Goal: Task Accomplishment & Management: Complete application form

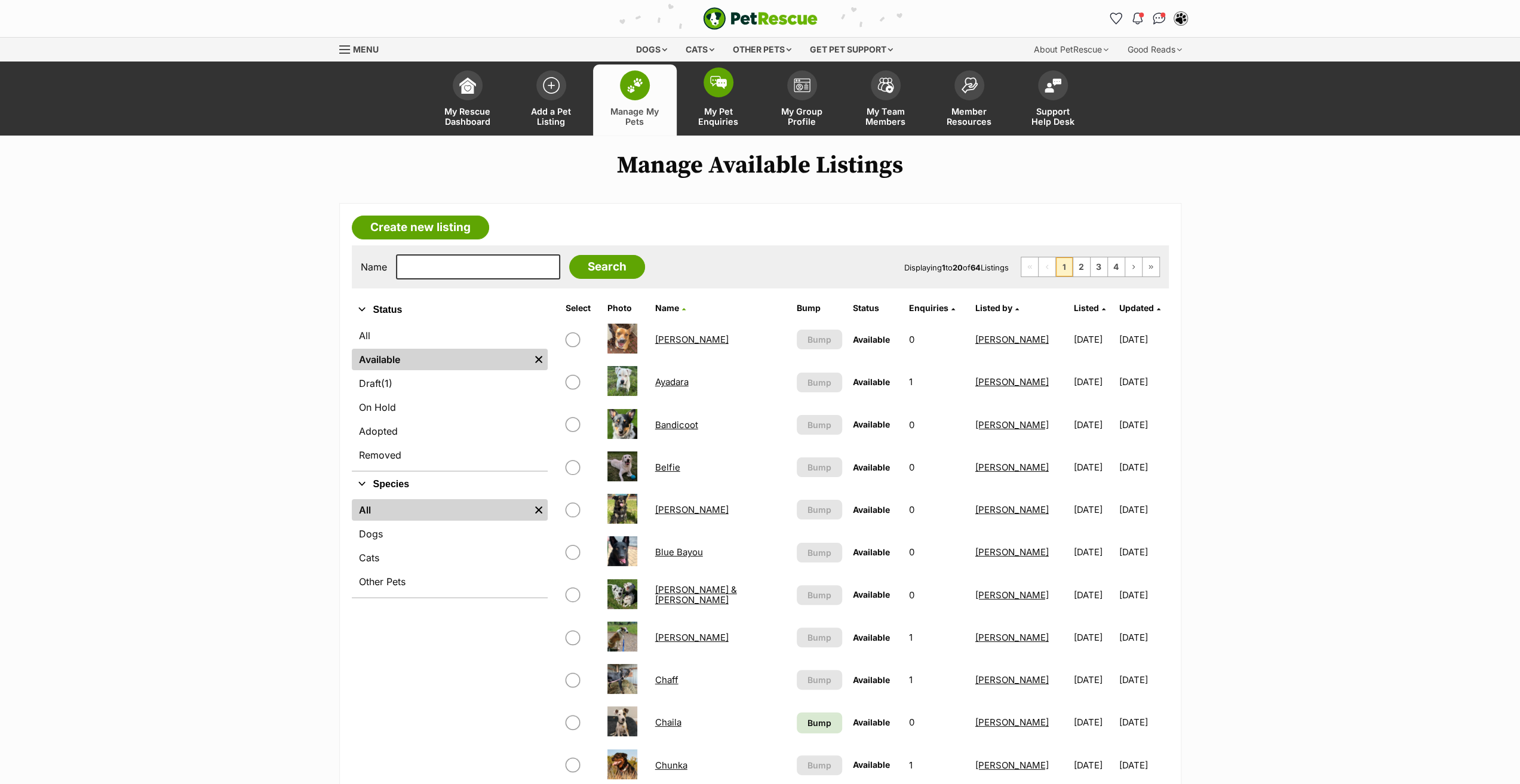
click at [718, 110] on span "My Pet Enquiries" at bounding box center [718, 116] width 54 height 20
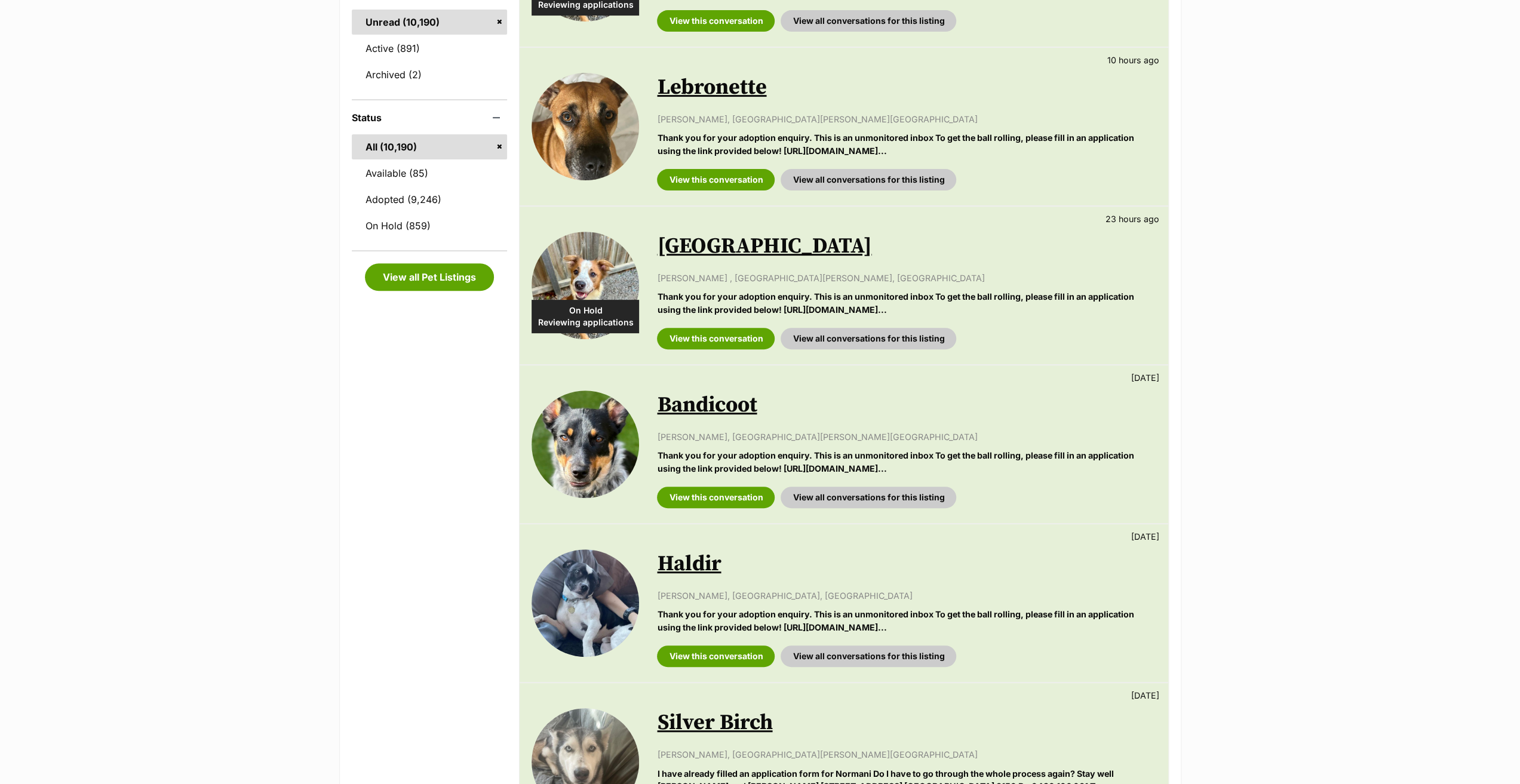
scroll to position [358, 0]
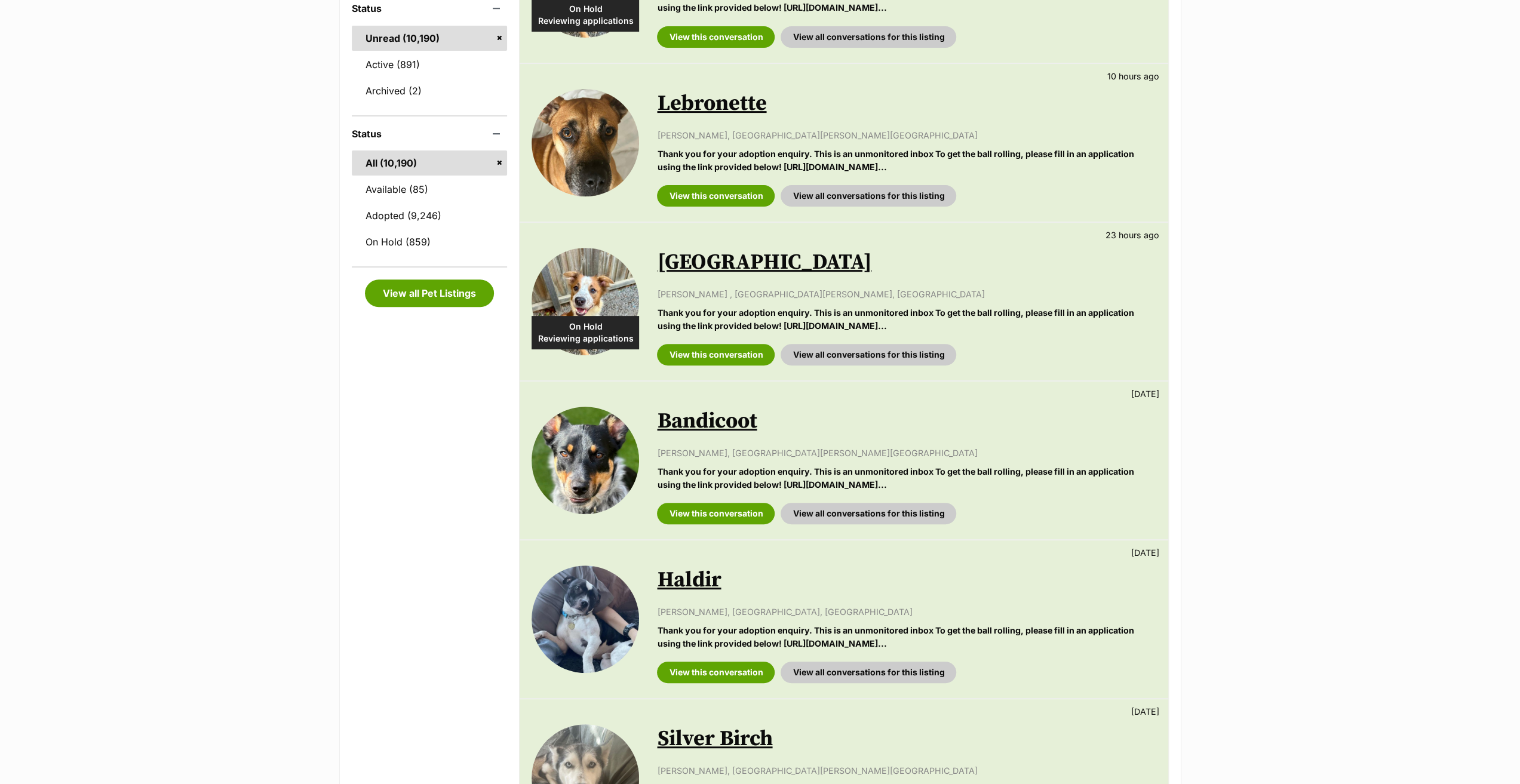
click at [695, 416] on link "Bandicoot" at bounding box center [707, 421] width 100 height 27
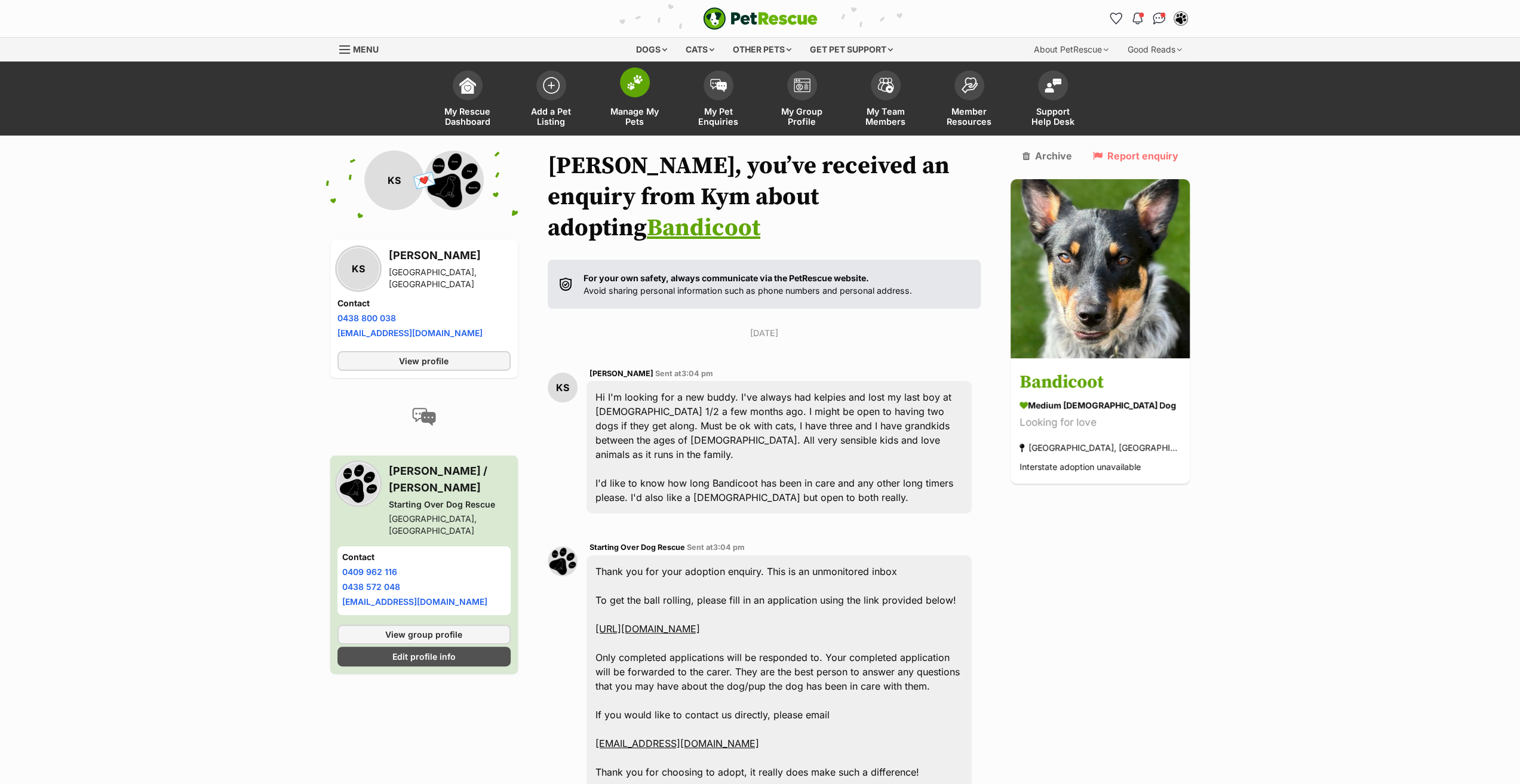
click at [635, 118] on span "Manage My Pets" at bounding box center [634, 116] width 54 height 20
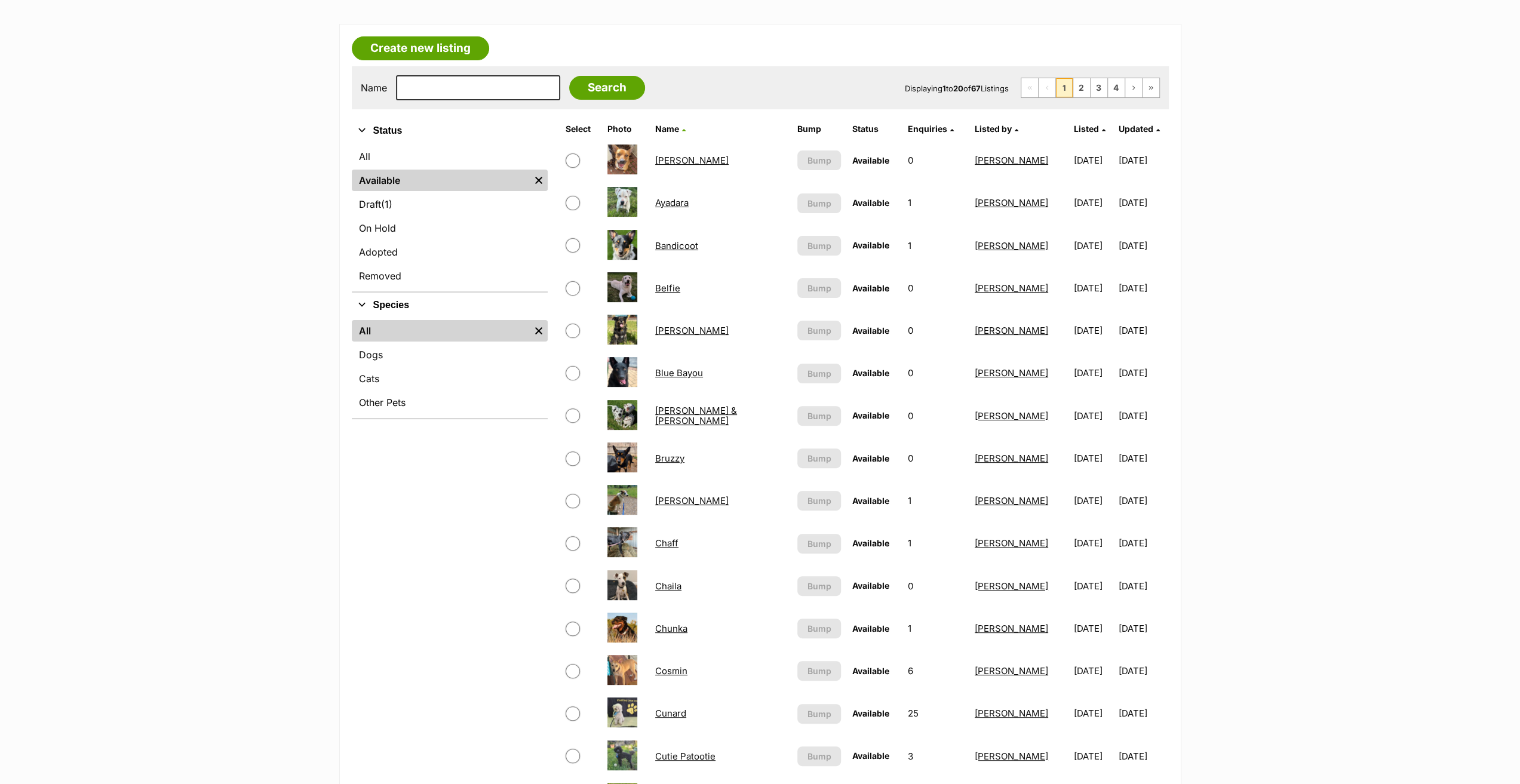
scroll to position [358, 0]
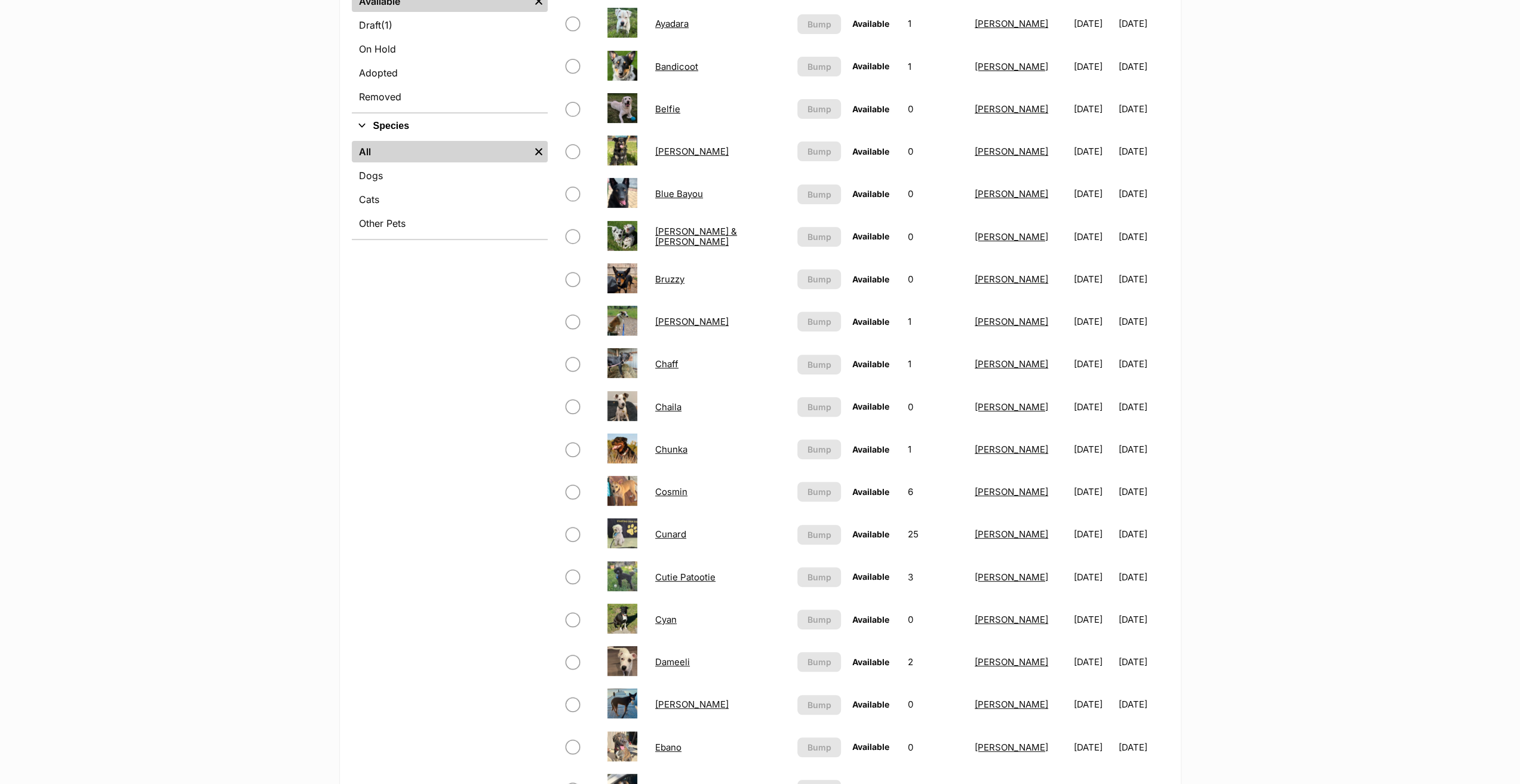
click at [665, 532] on link "Cunard" at bounding box center [670, 534] width 31 height 11
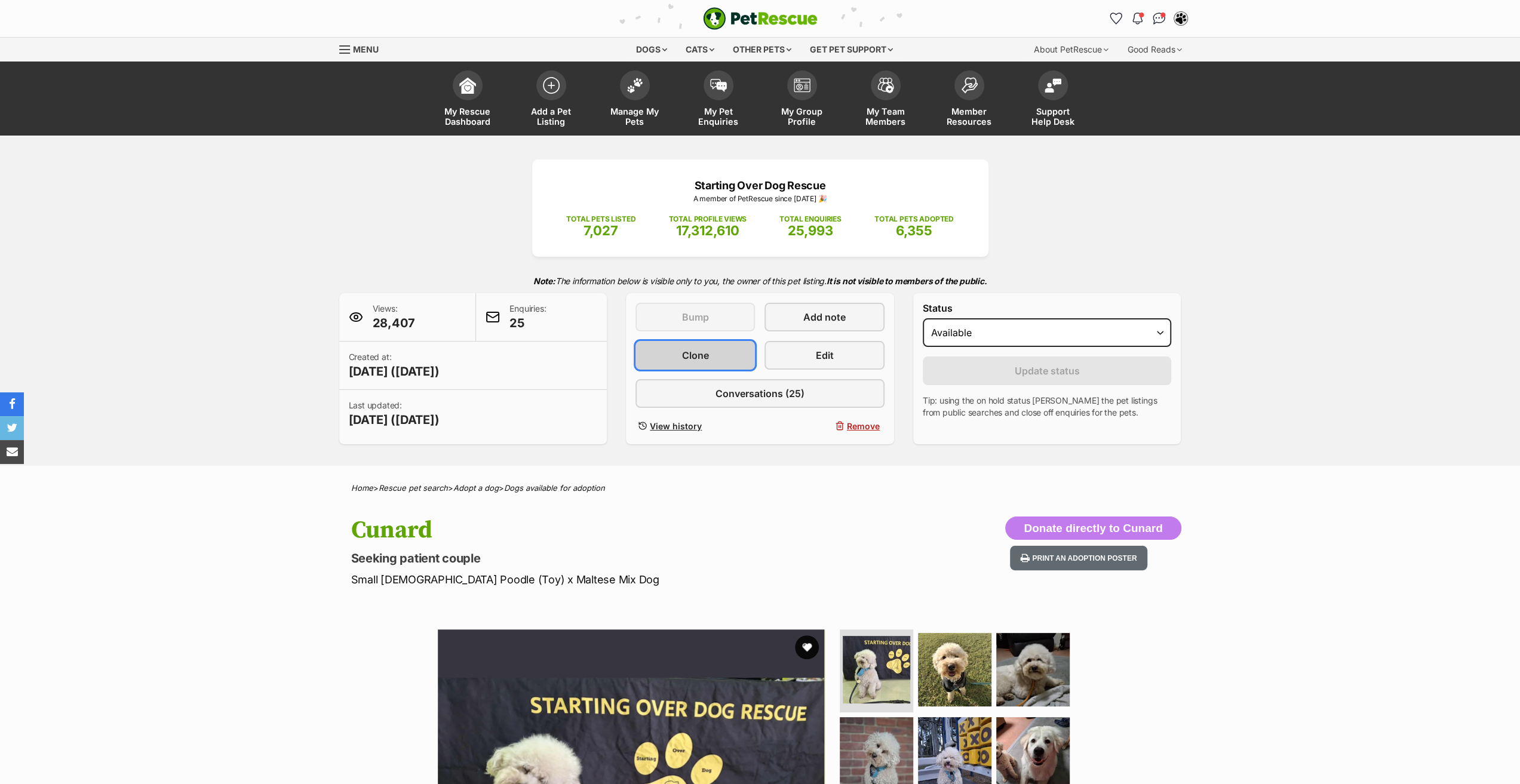
click at [719, 354] on link "Clone" at bounding box center [695, 356] width 119 height 29
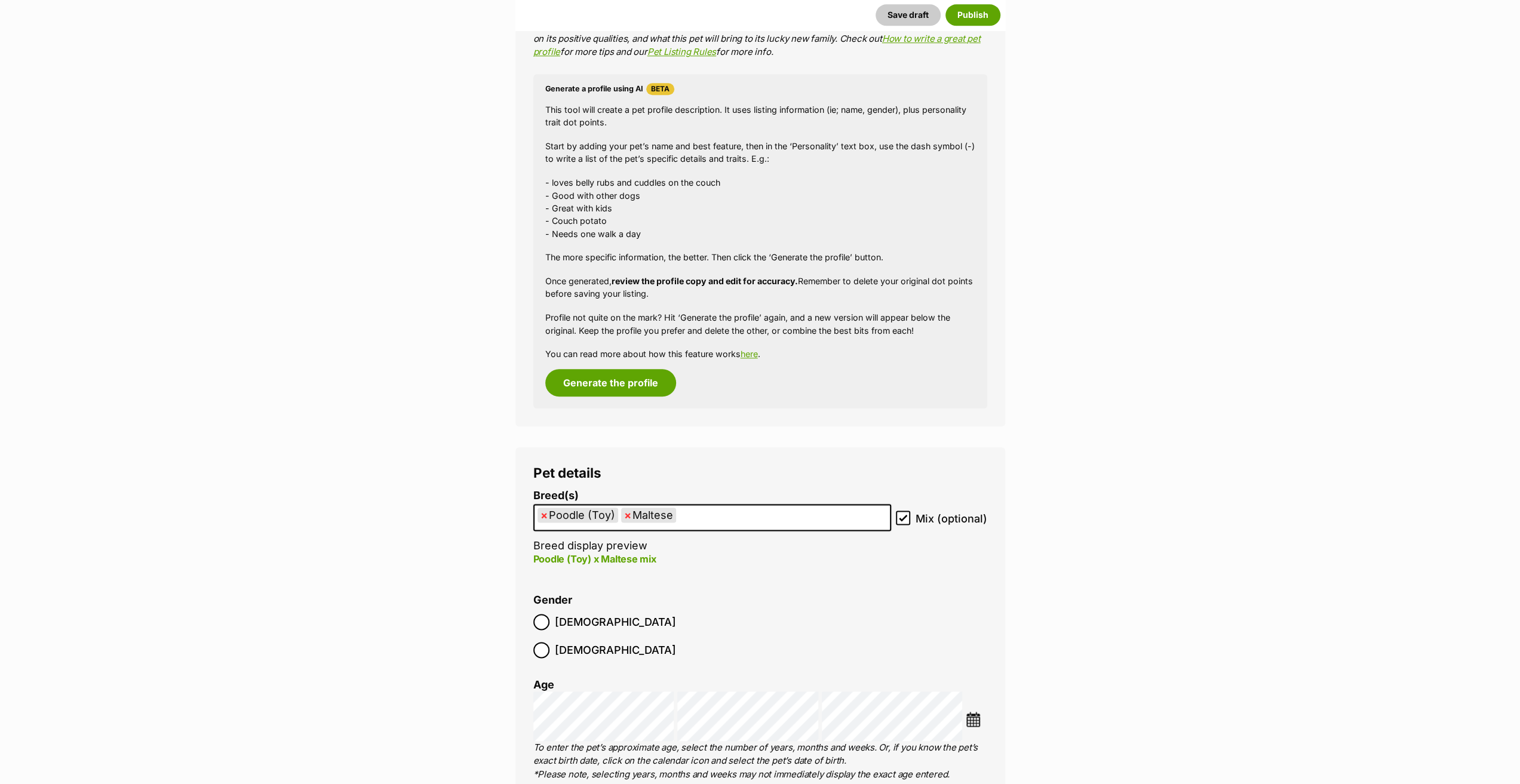
scroll to position [1246, 0]
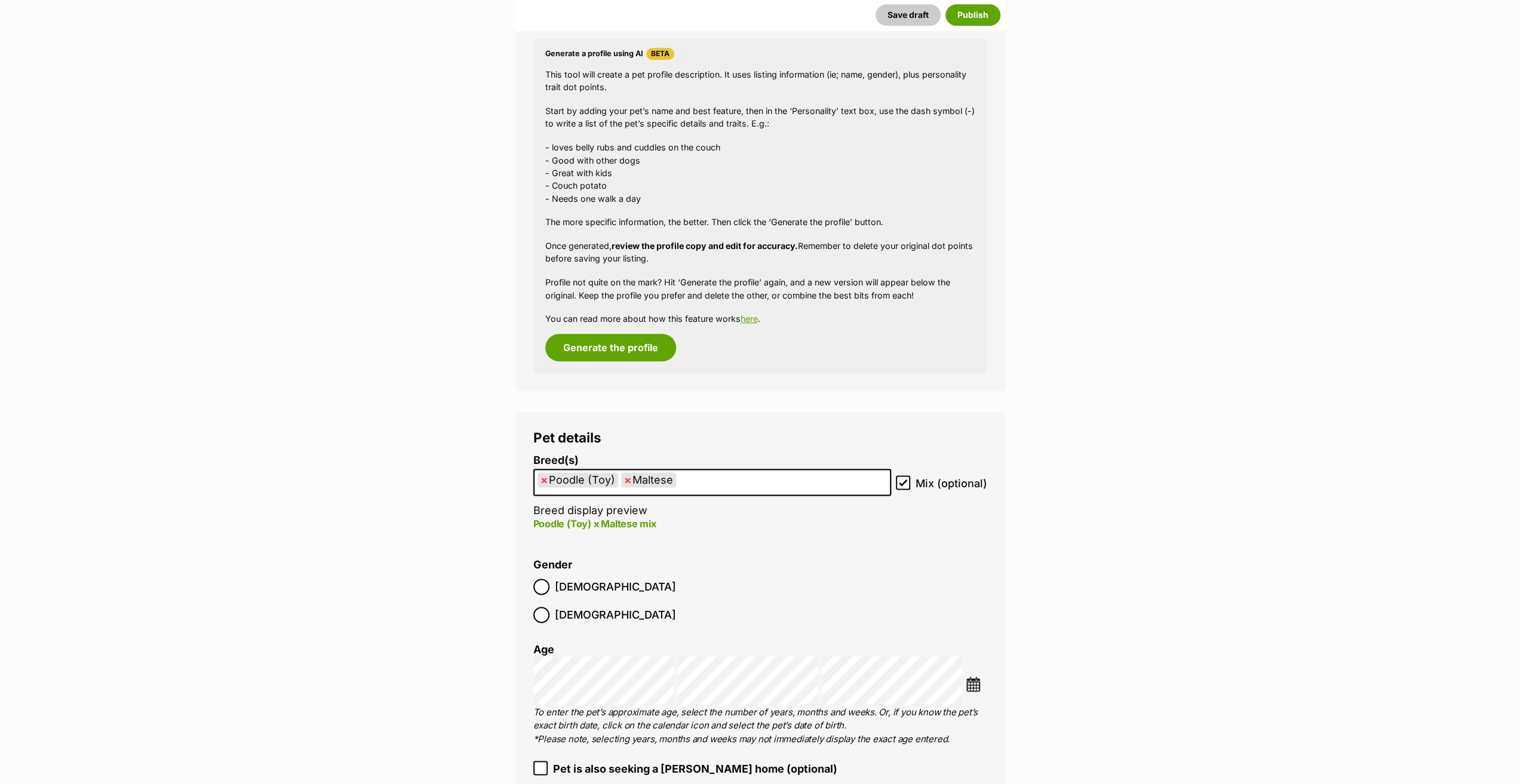
click at [624, 477] on span "×" at bounding box center [628, 479] width 7 height 15
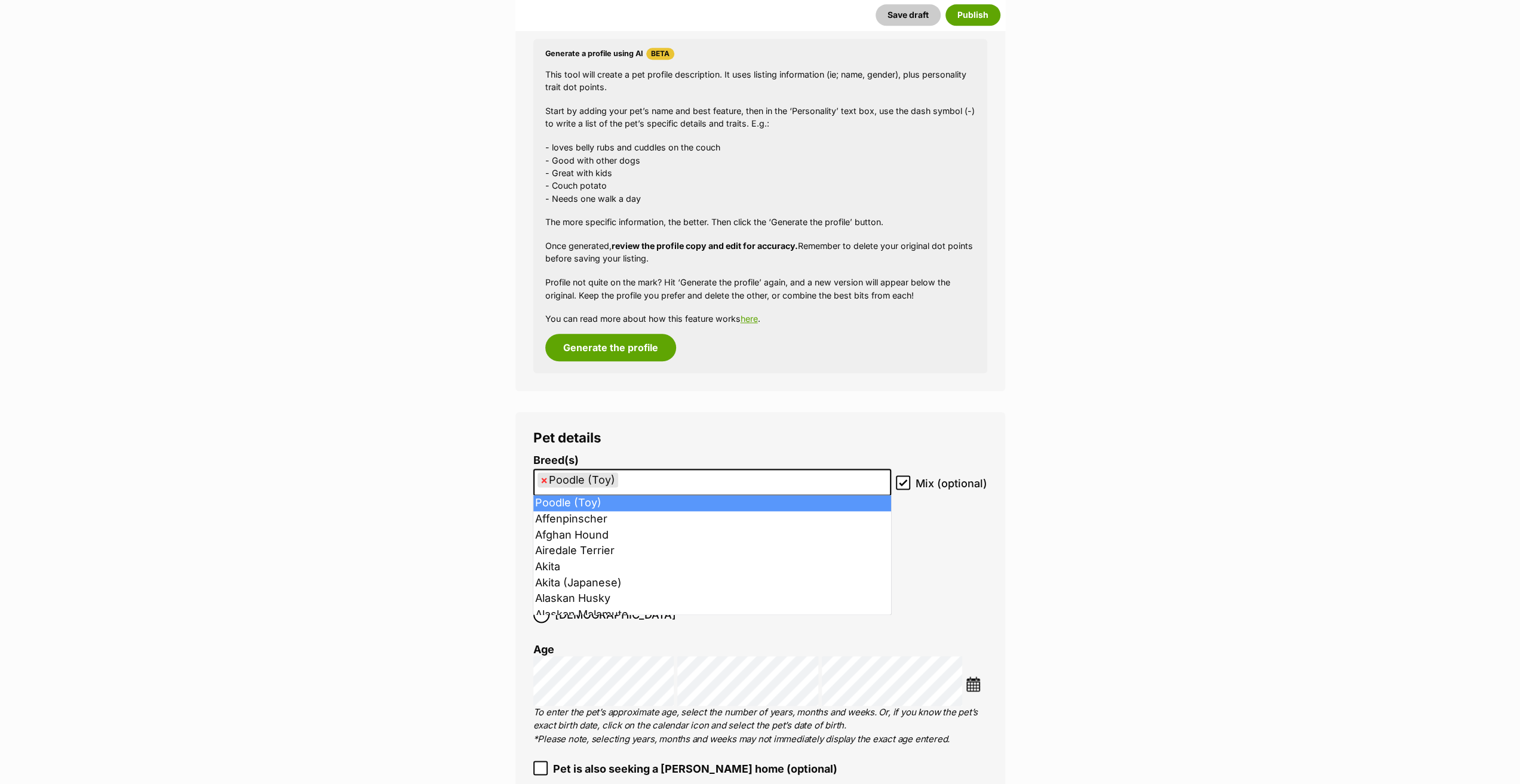
click at [547, 478] on span "×" at bounding box center [544, 479] width 7 height 15
select select
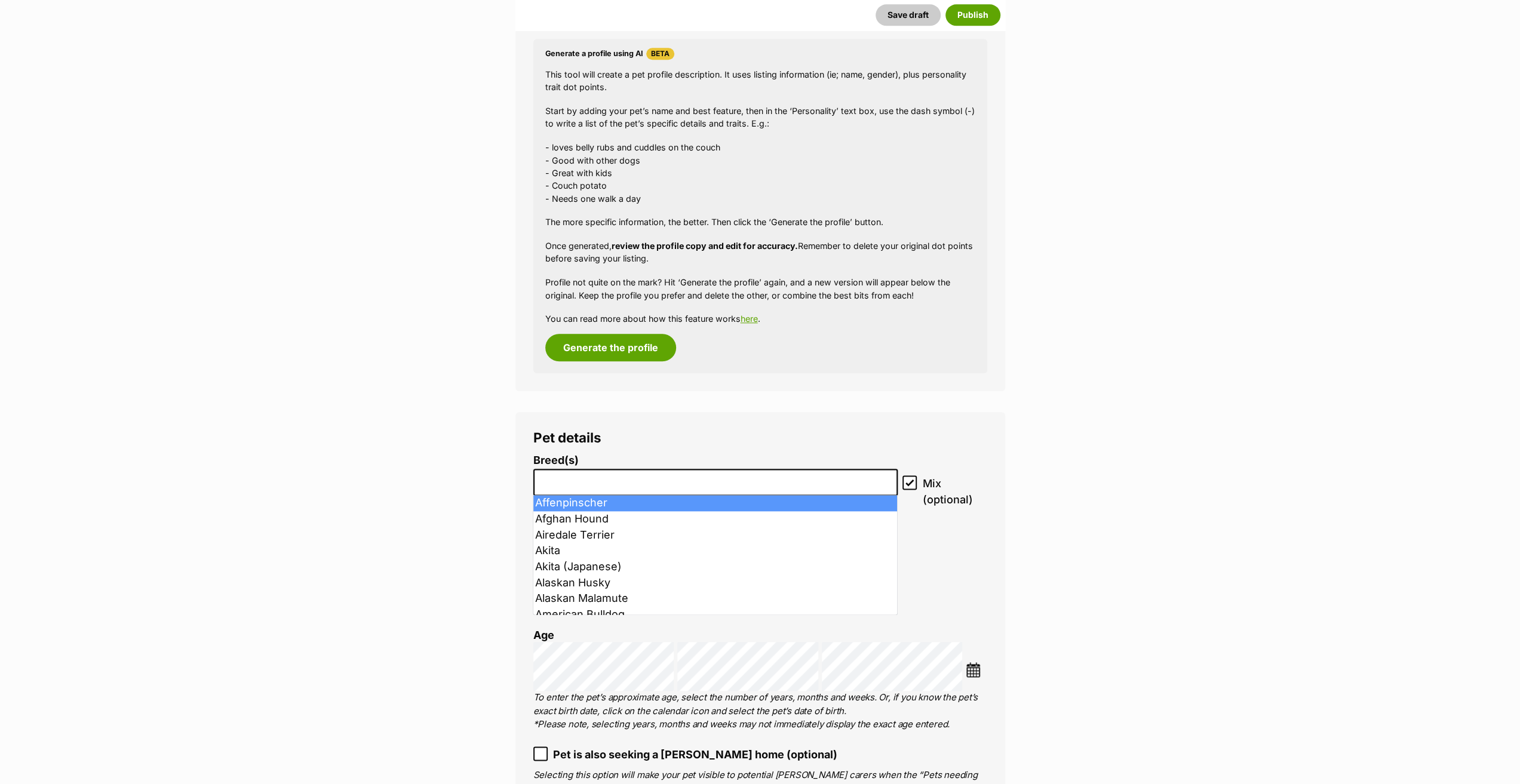
click at [547, 478] on input "search" at bounding box center [716, 479] width 357 height 13
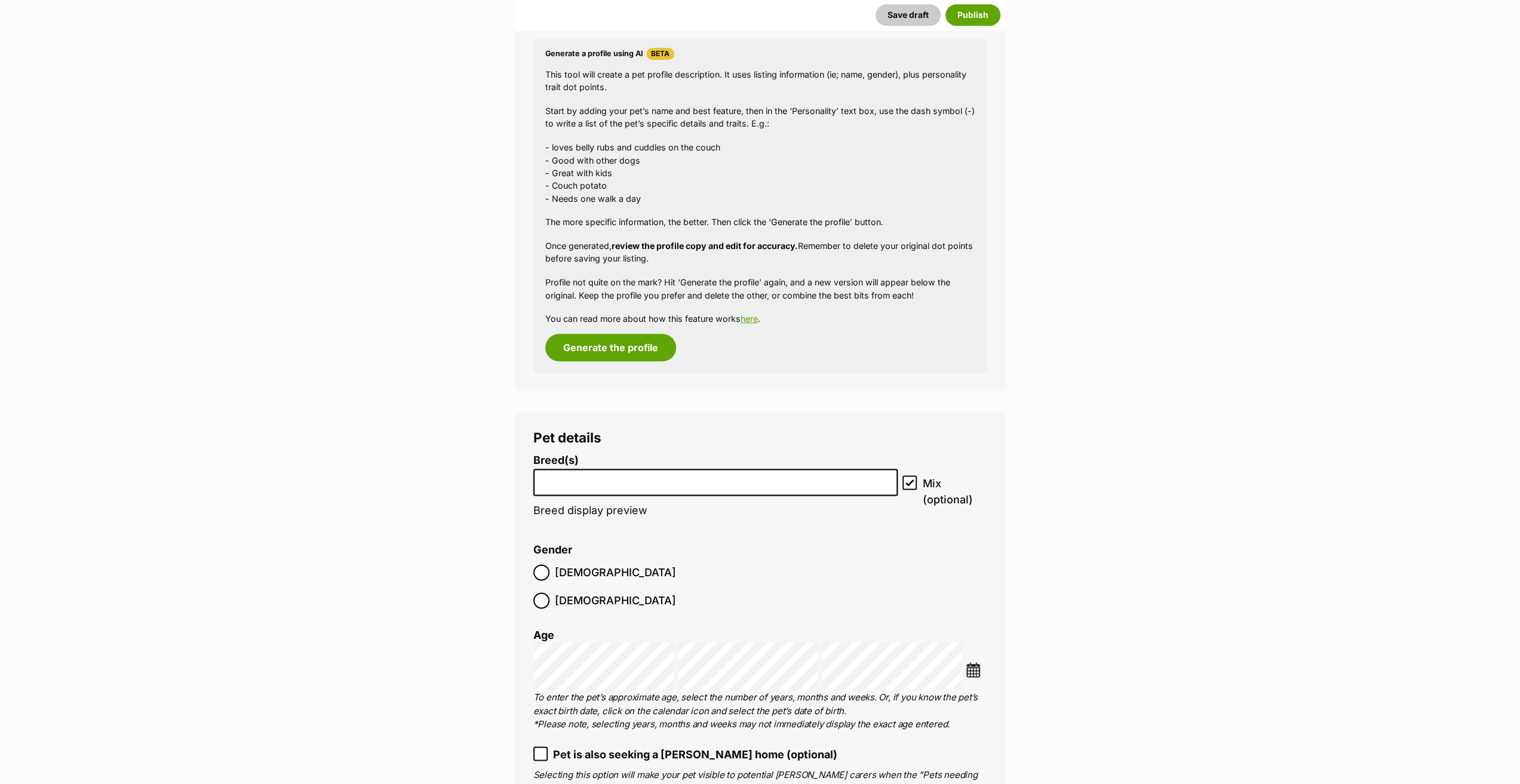
click at [547, 478] on input "search" at bounding box center [716, 479] width 357 height 13
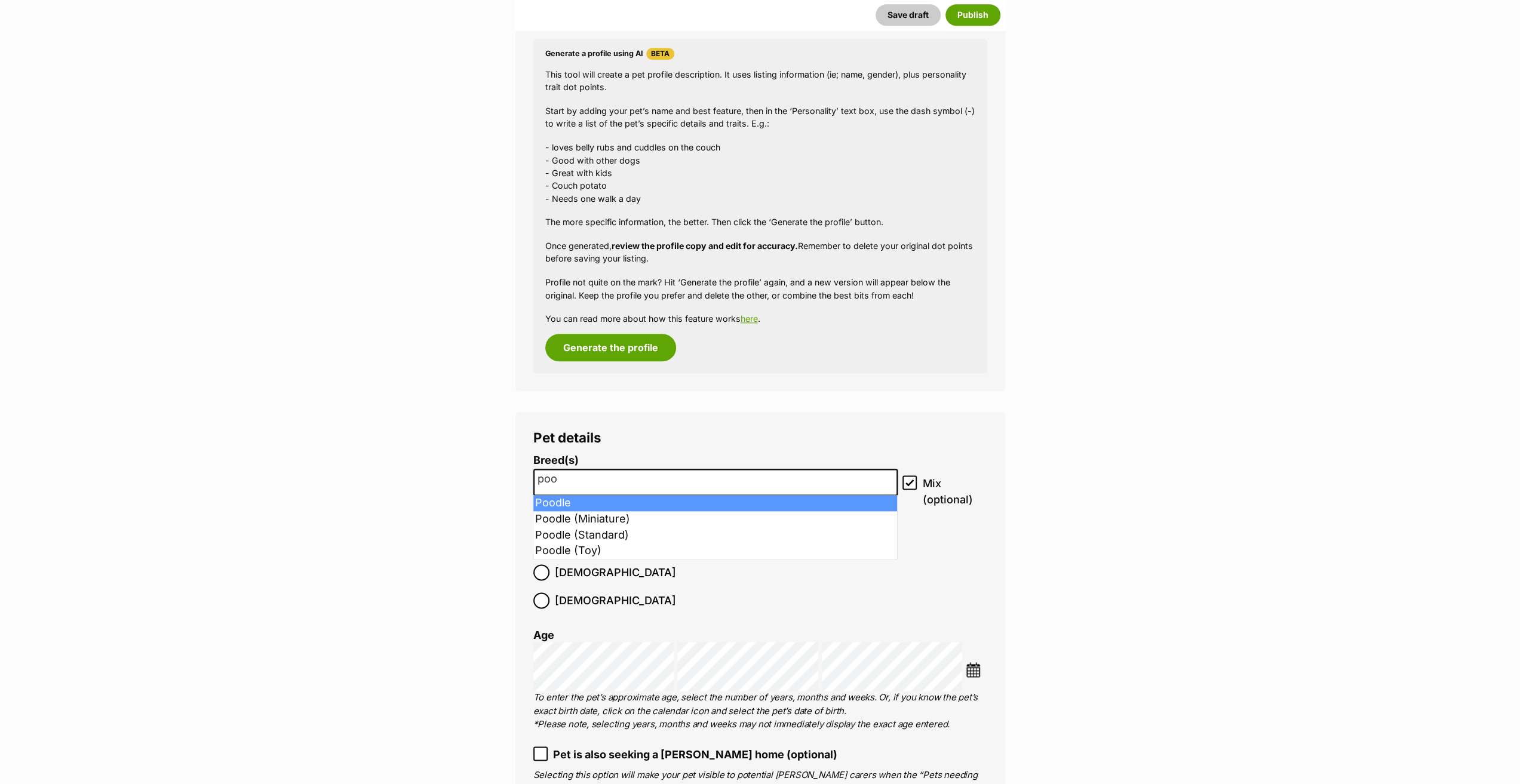
type input "poo"
select select "166"
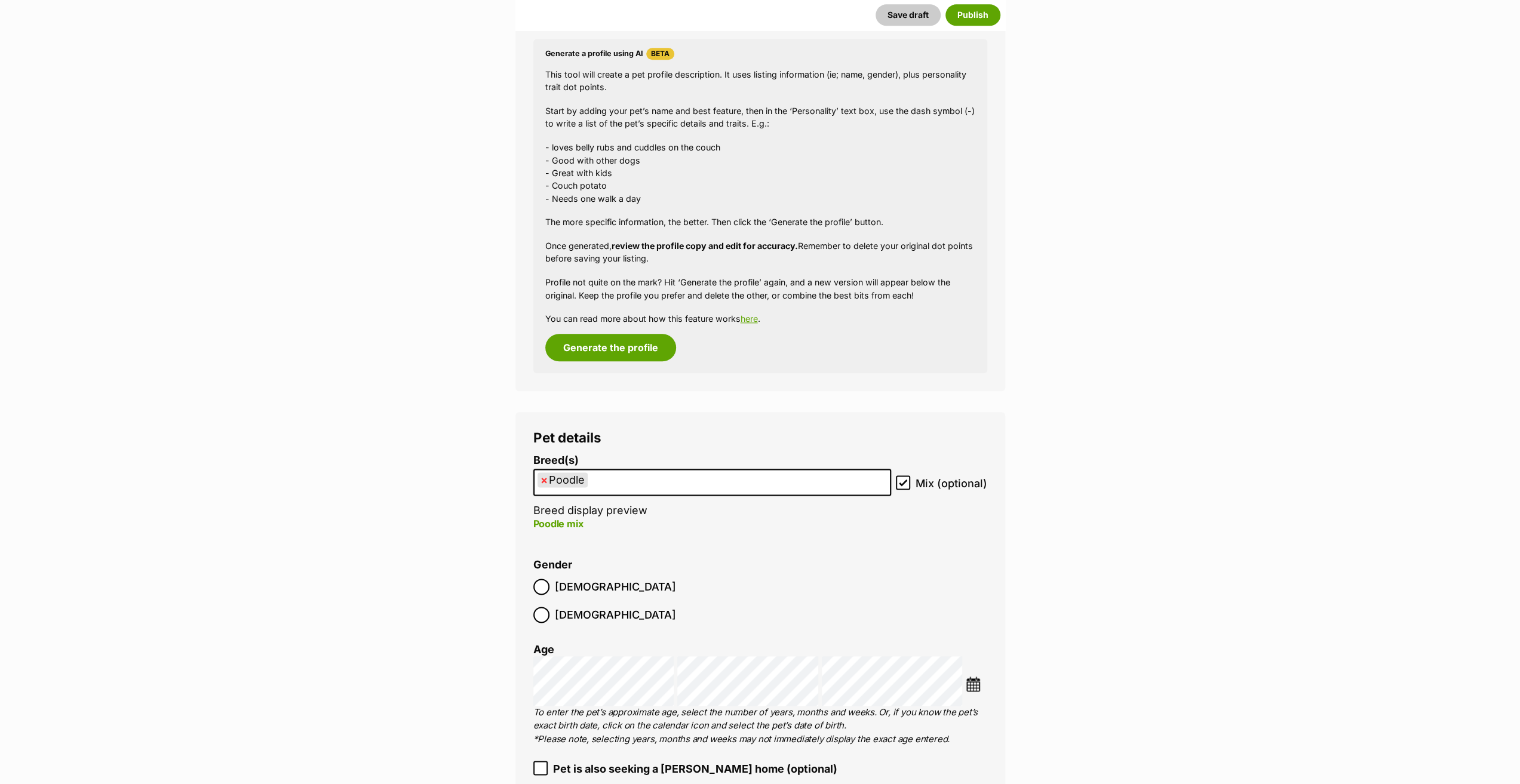
click at [601, 484] on ul "× Poodle" at bounding box center [712, 482] width 356 height 25
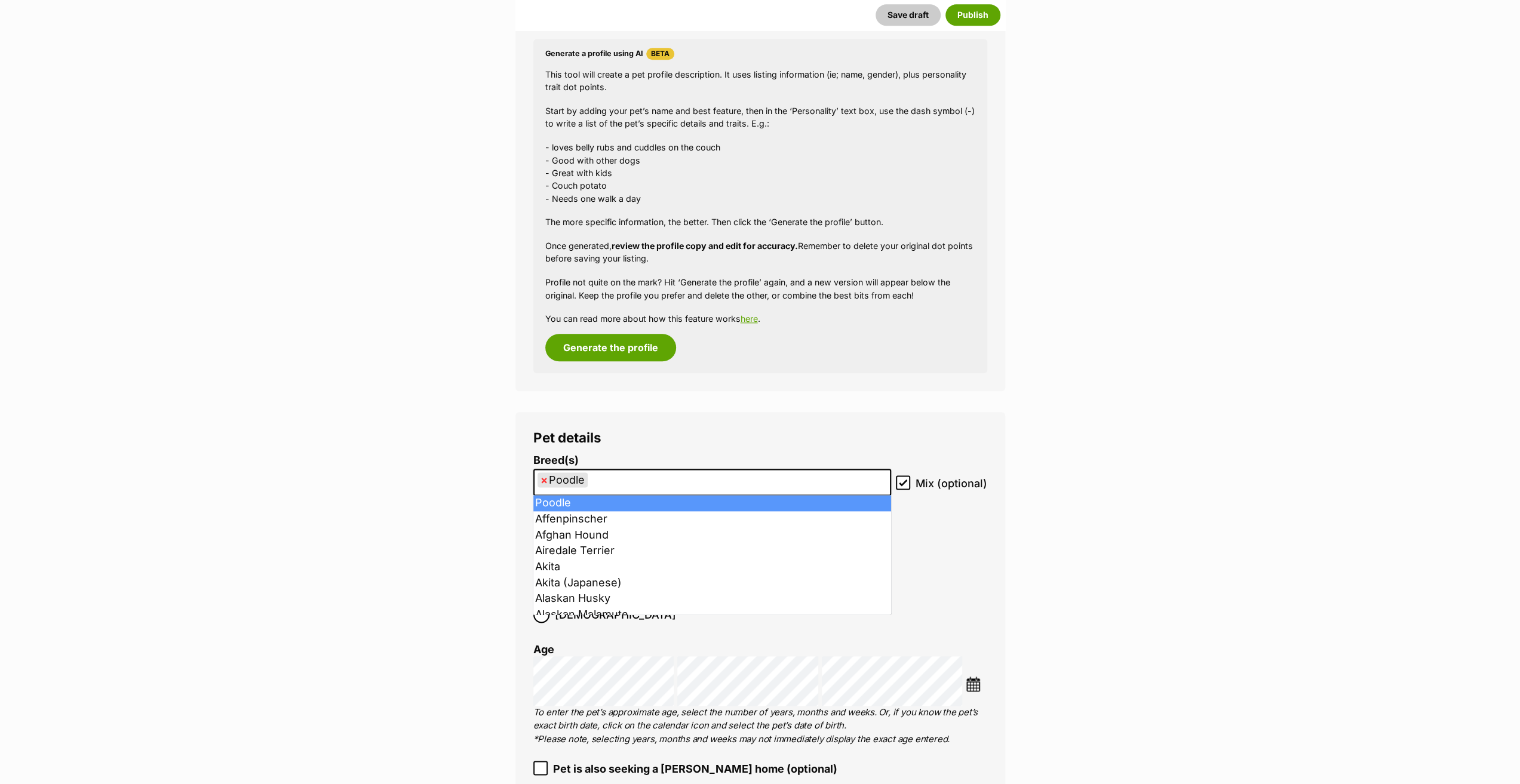
select select
type input "Poodle"
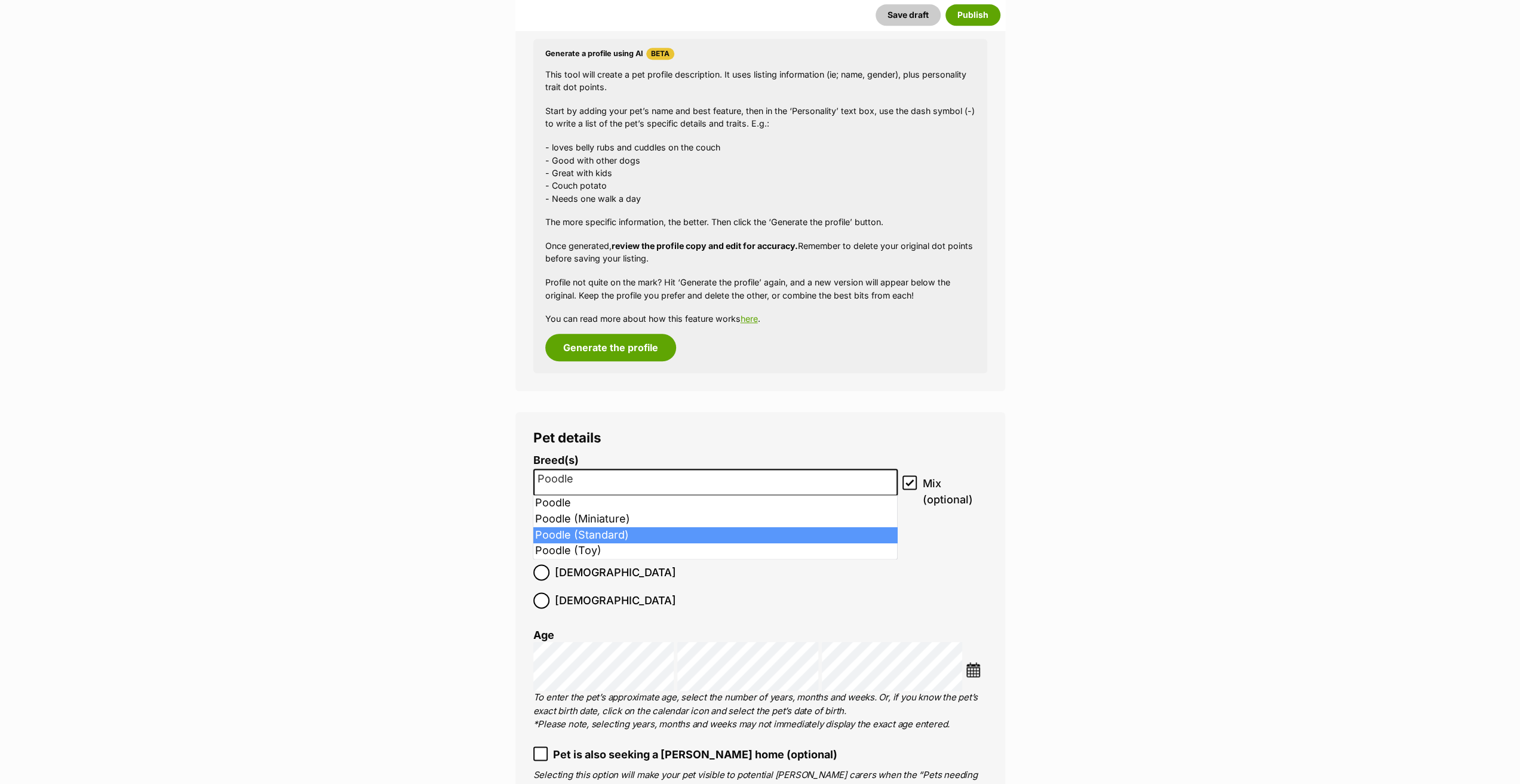
select select "8940"
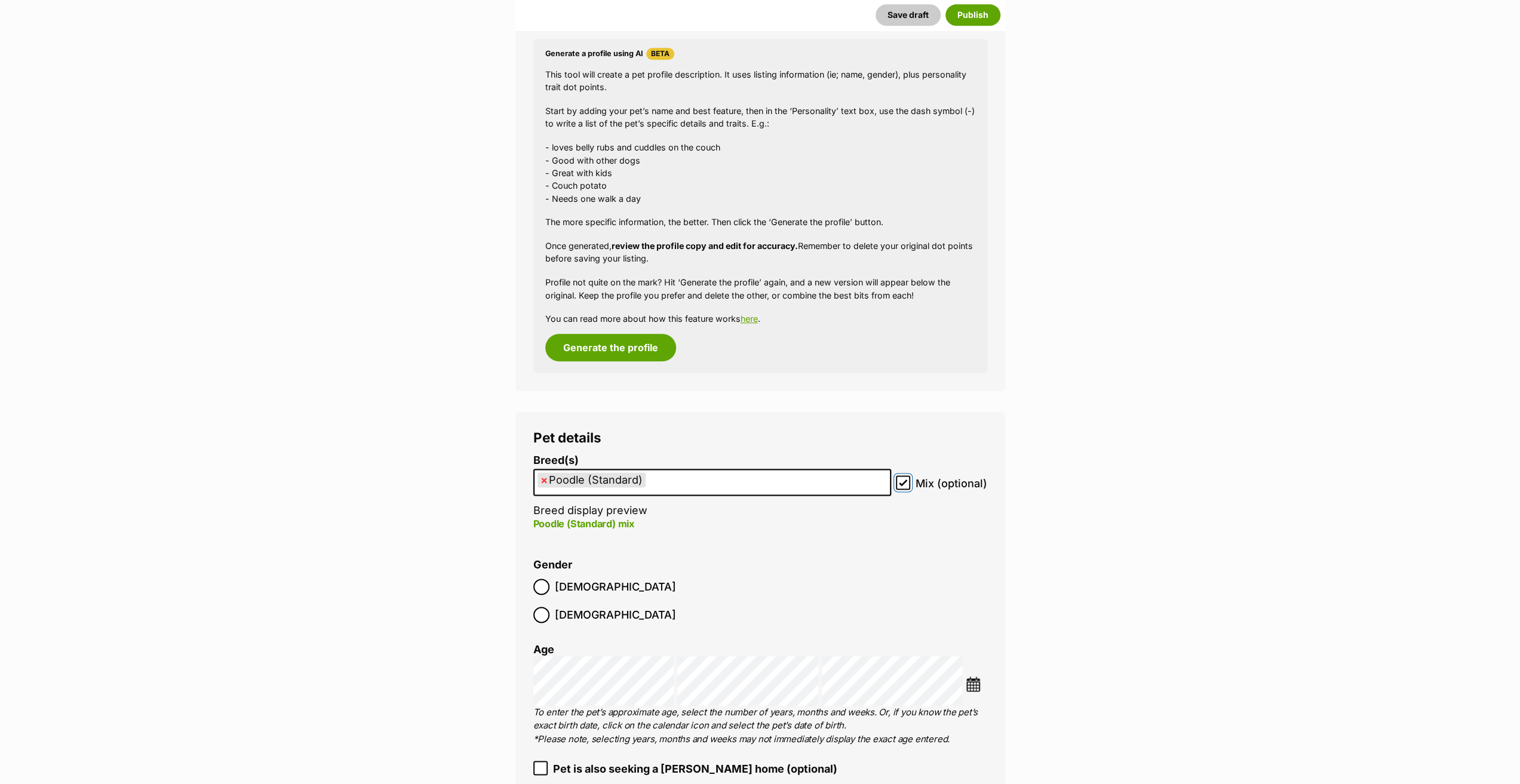
click at [902, 477] on input "Mix (optional)" at bounding box center [903, 483] width 15 height 15
checkbox input "false"
click at [975, 677] on img at bounding box center [973, 684] width 15 height 15
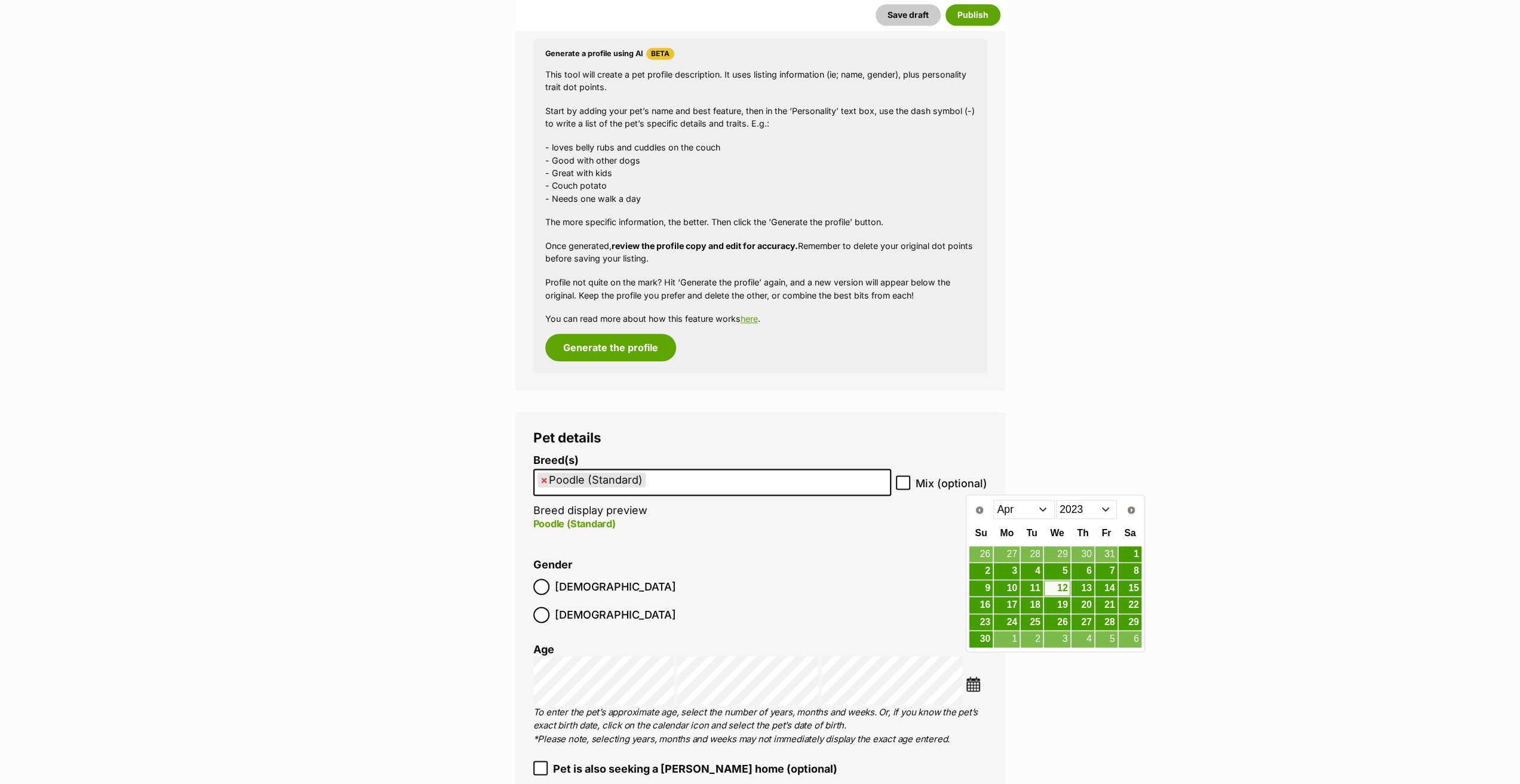
click at [1078, 512] on select "2013 2014 2015 2016 2017 2018 2019 2020 2021 2022 2023 2024 2025" at bounding box center [1087, 509] width 62 height 19
click at [1012, 509] on select "Jan Feb Mar Apr May Jun Jul Aug Sep Oct Nov Dec" at bounding box center [1024, 509] width 62 height 19
click at [1065, 586] on link "14" at bounding box center [1057, 588] width 26 height 15
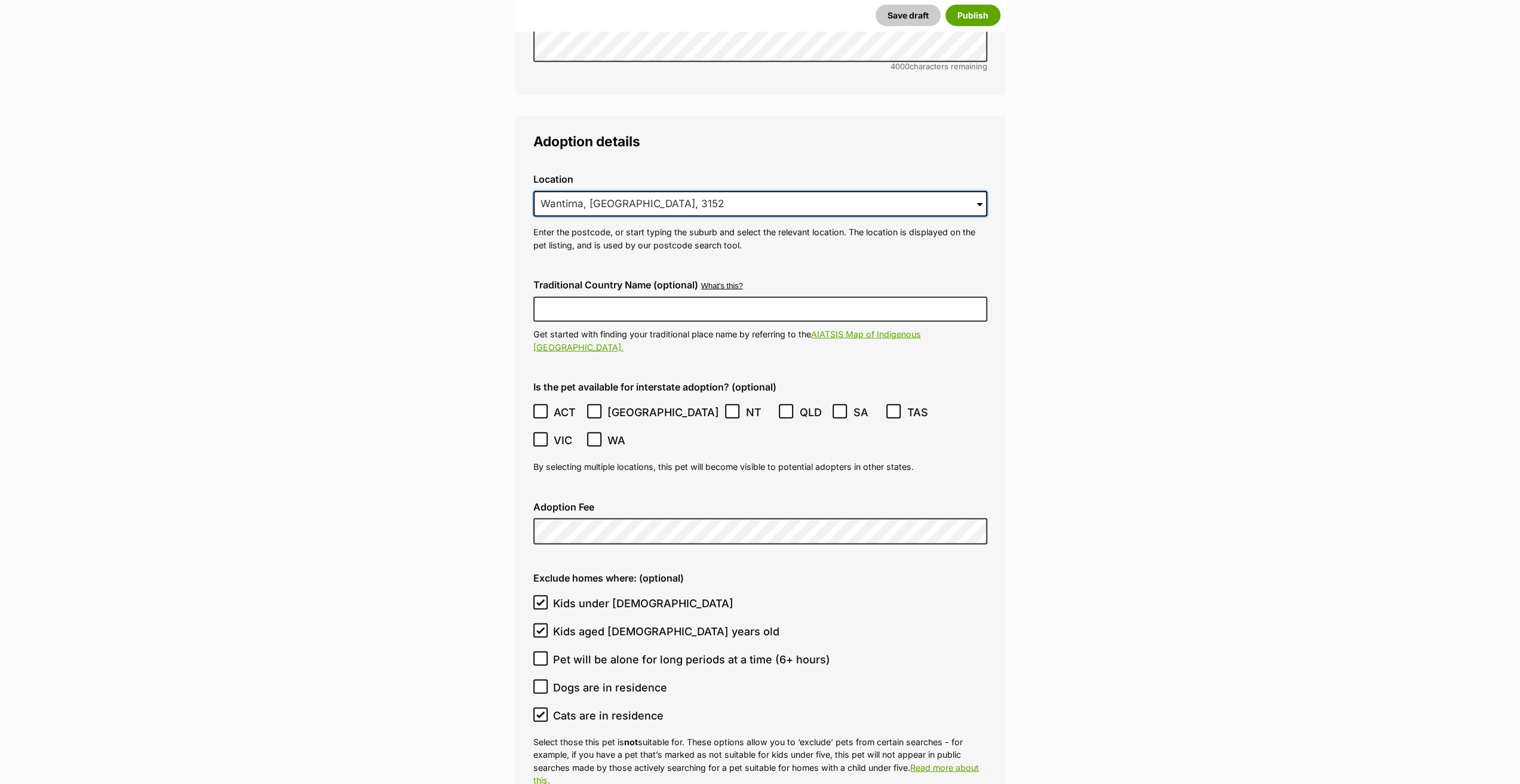
scroll to position [0, 0]
drag, startPoint x: 655, startPoint y: 176, endPoint x: 436, endPoint y: 190, distance: 219.4
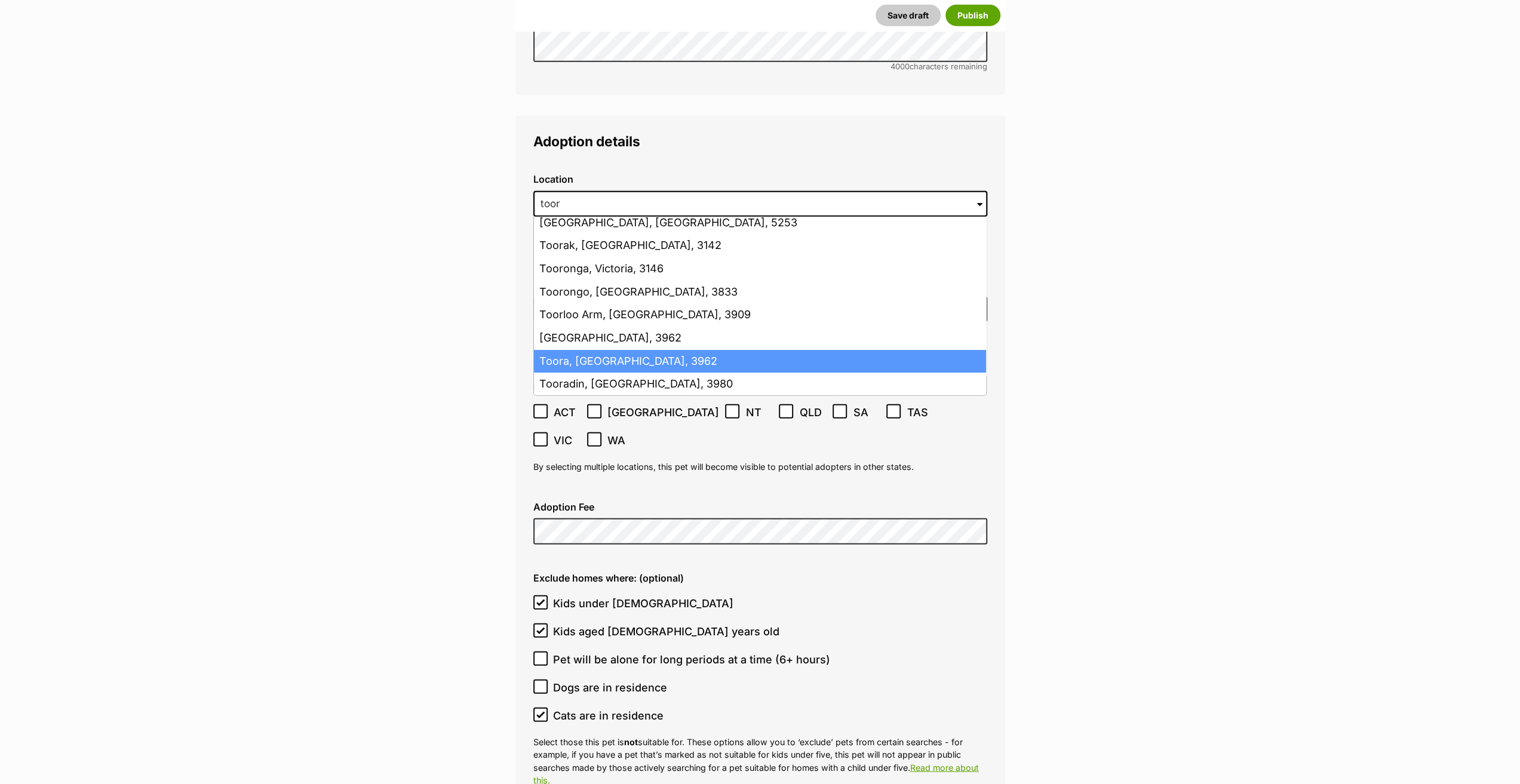
click at [596, 350] on li "Toora, Victoria, 3962" at bounding box center [760, 362] width 452 height 24
type input "Toora, Victoria, 3962"
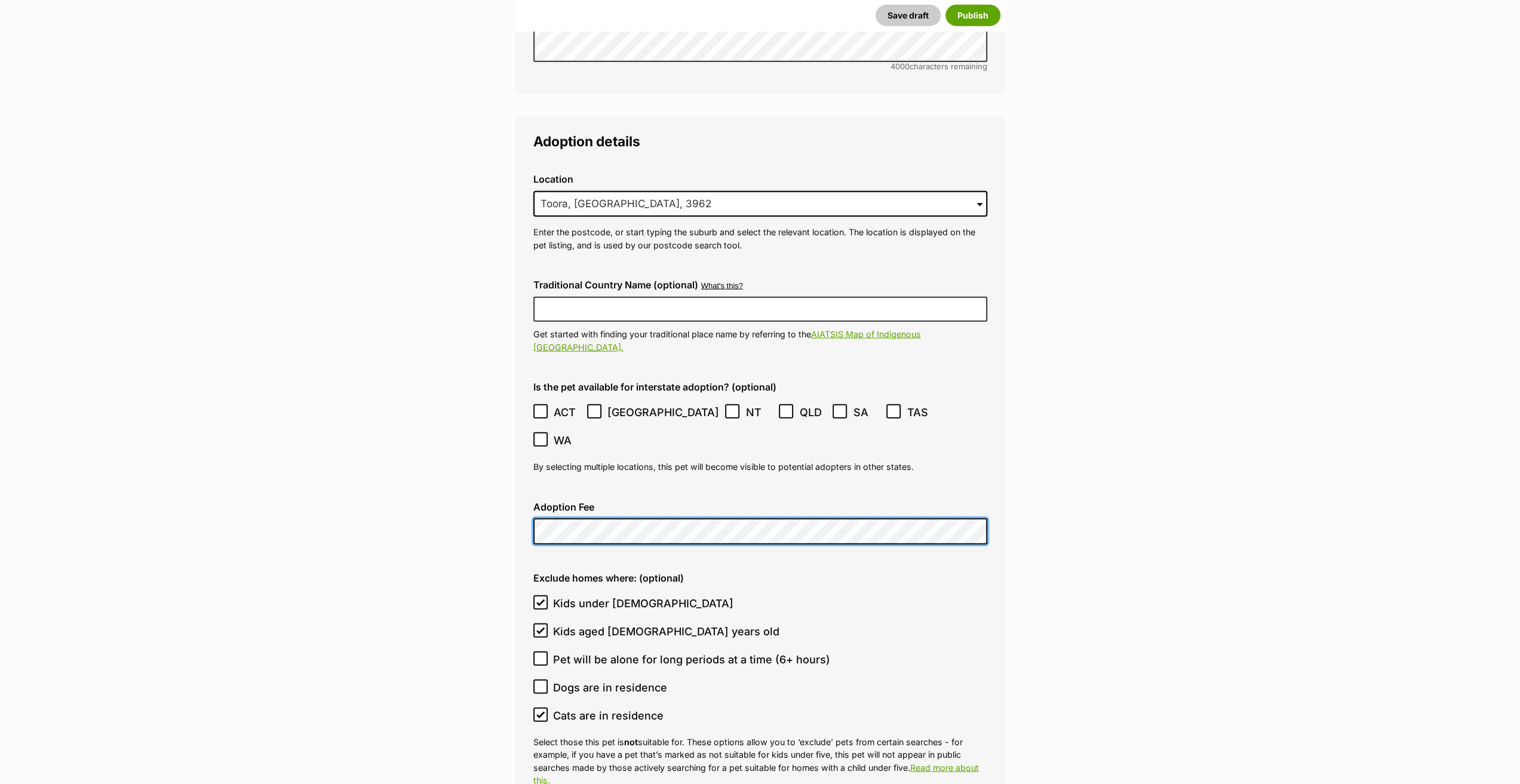
click at [539, 596] on input "Kids under 5 years old" at bounding box center [540, 603] width 15 height 15
checkbox input "false"
click at [539, 627] on icon at bounding box center [540, 630] width 8 height 8
click at [539, 623] on input "Kids aged 6-12 years old" at bounding box center [540, 630] width 15 height 15
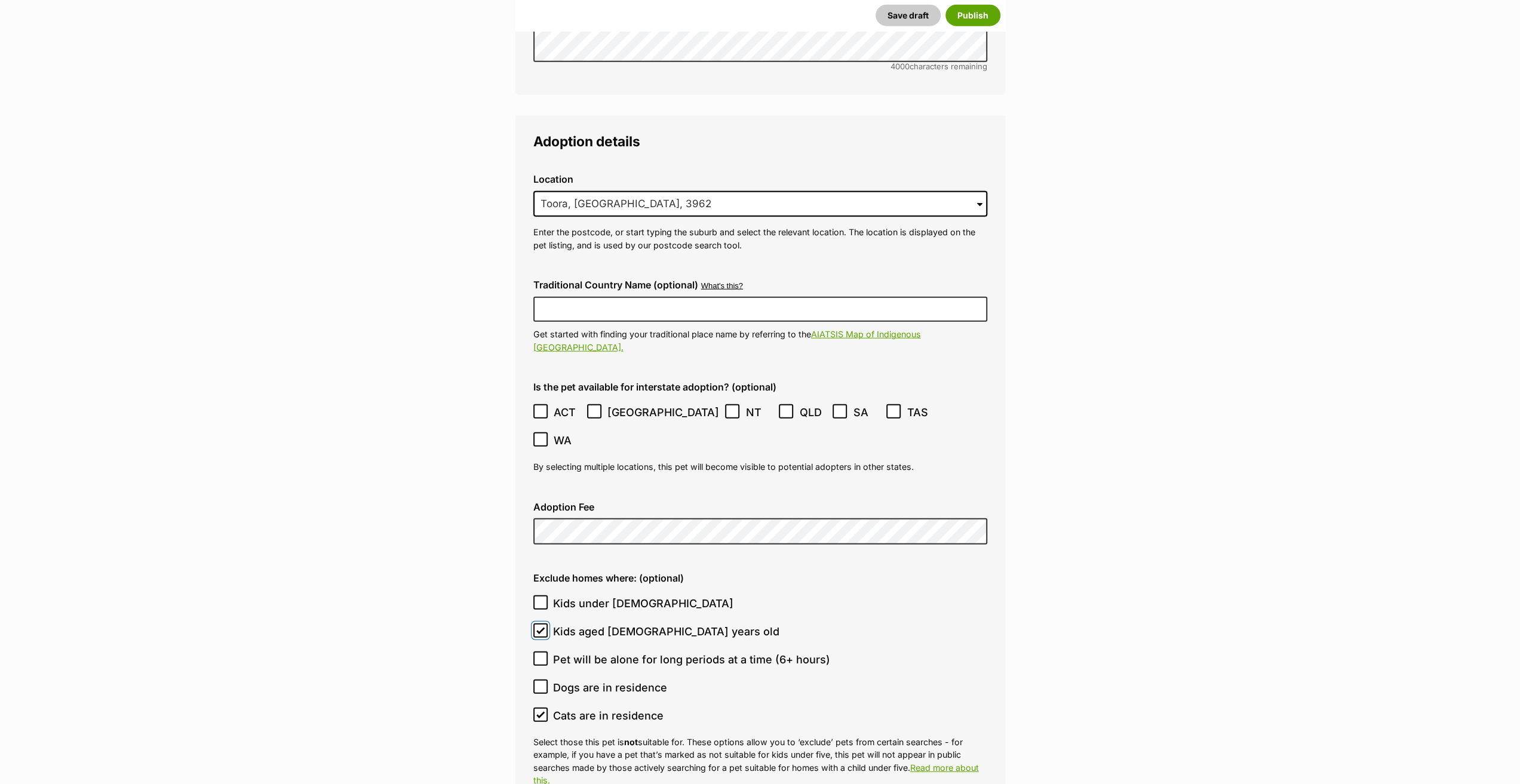
checkbox input "false"
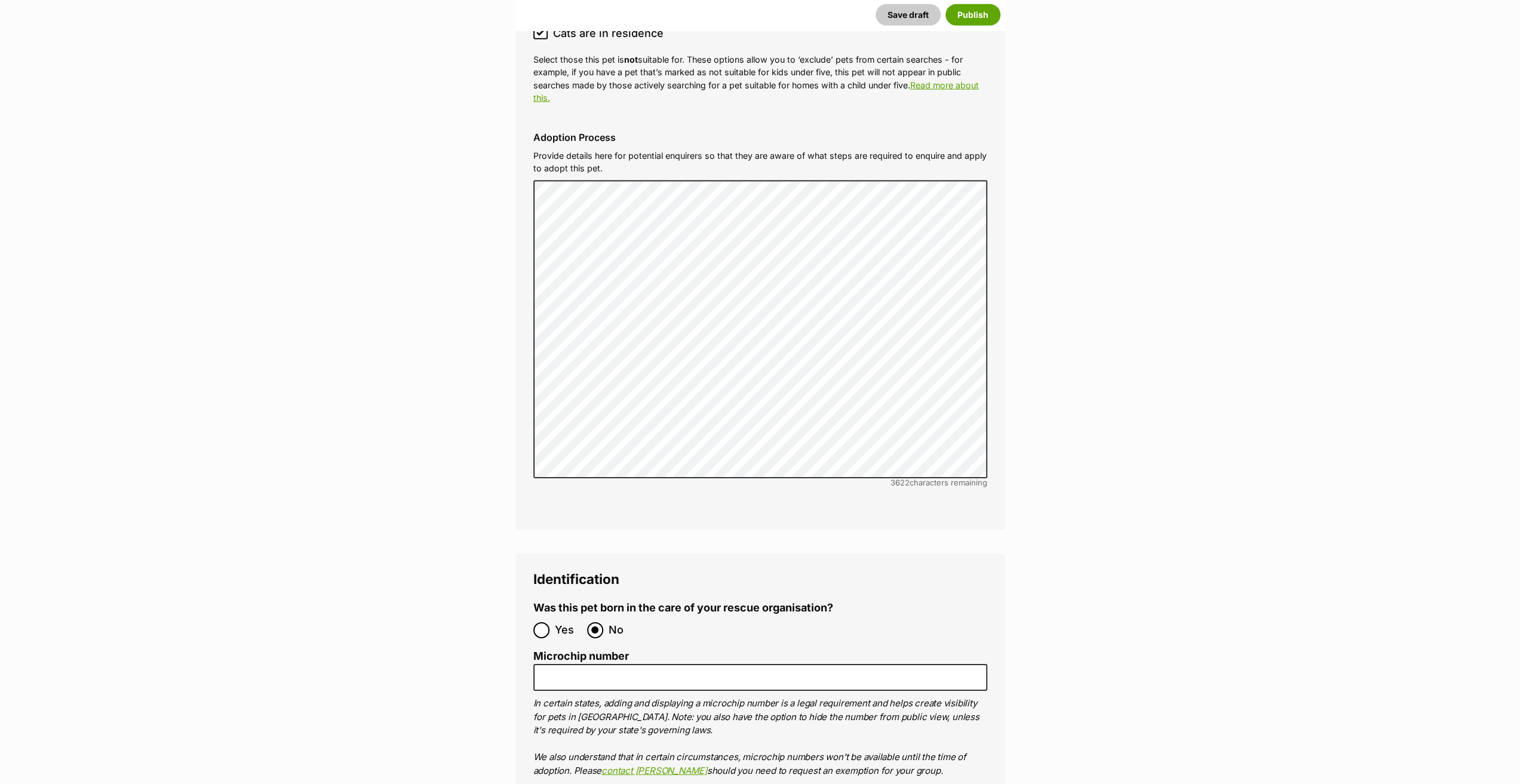
scroll to position [3574, 0]
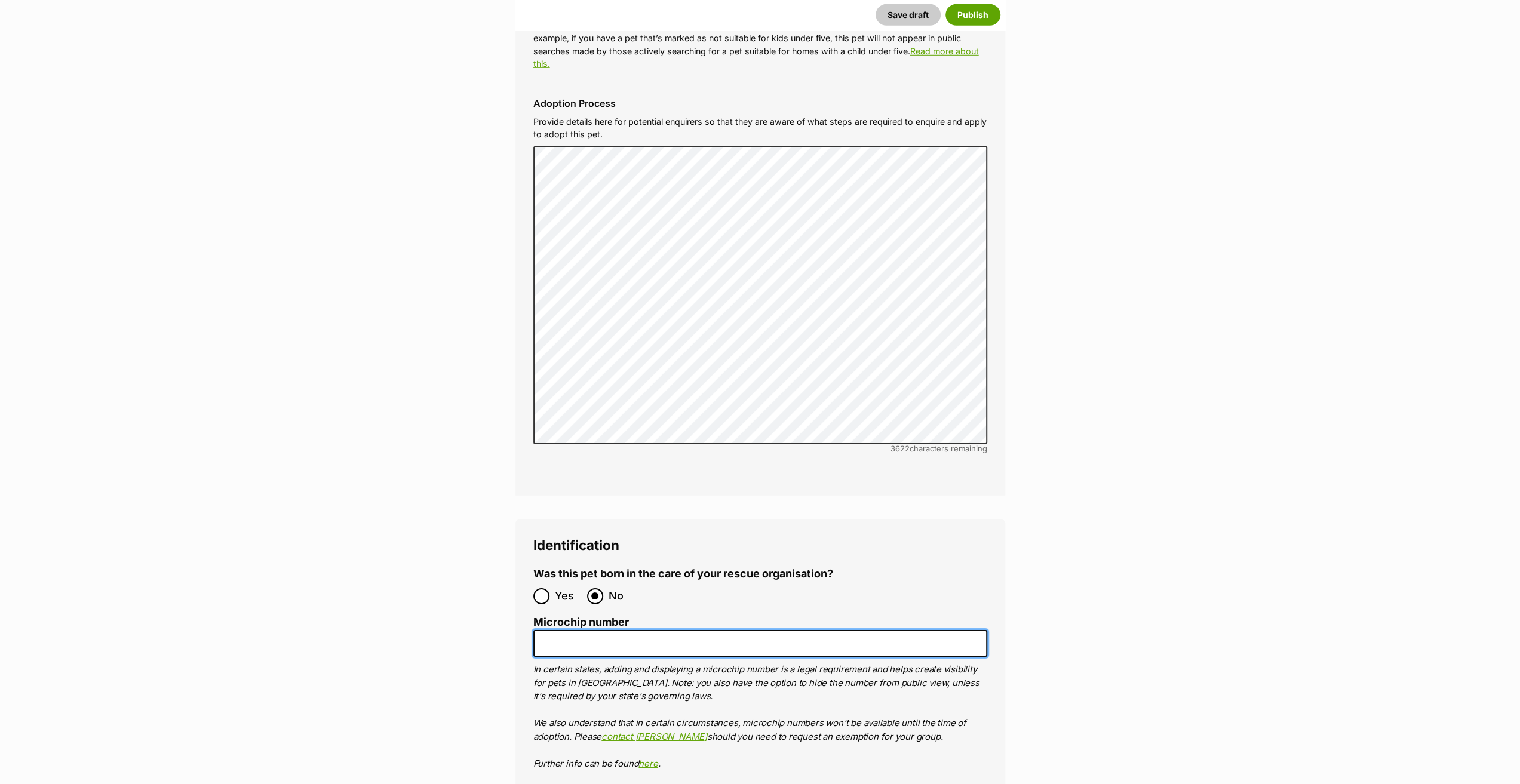
paste input "956000017360414"
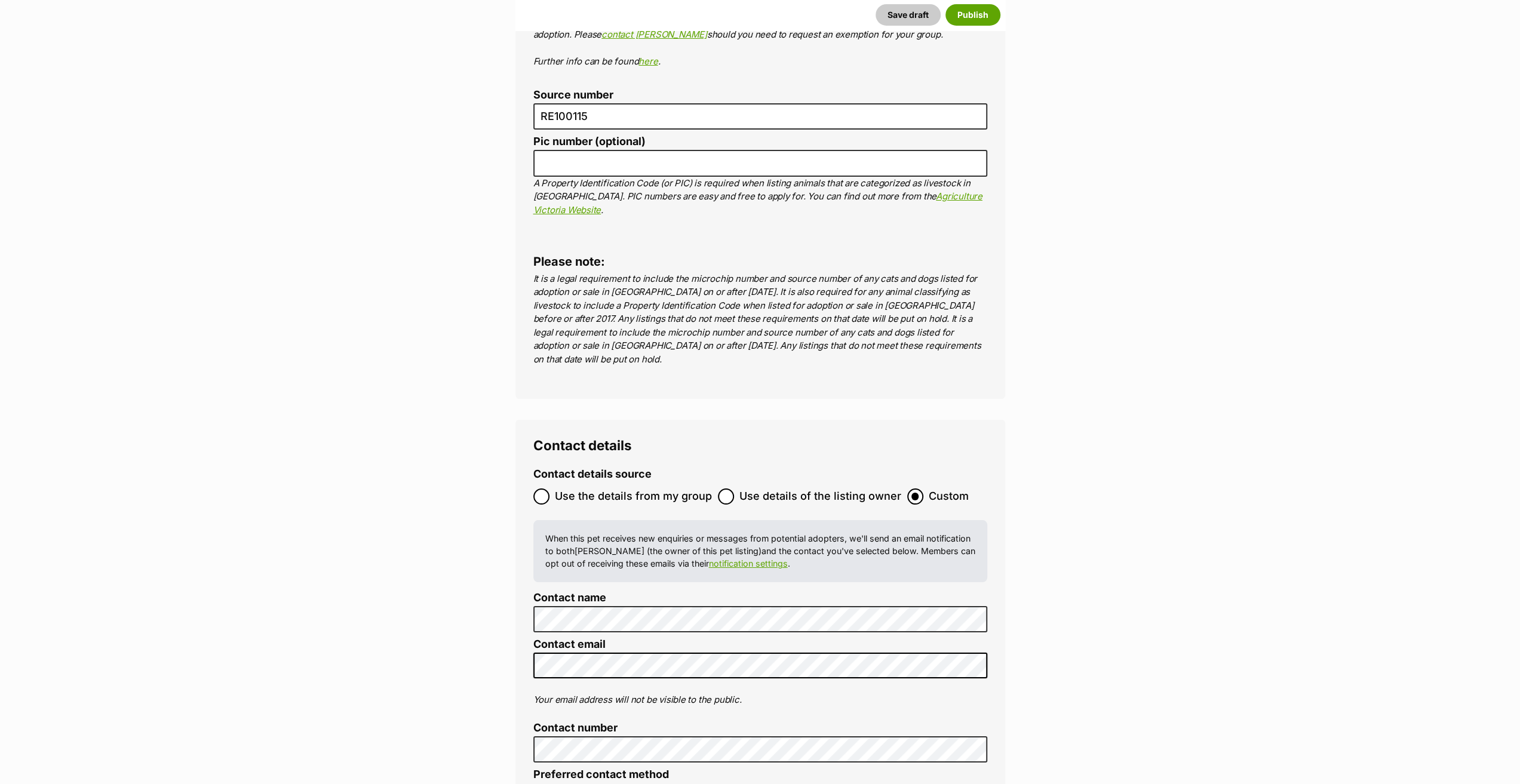
scroll to position [4291, 0]
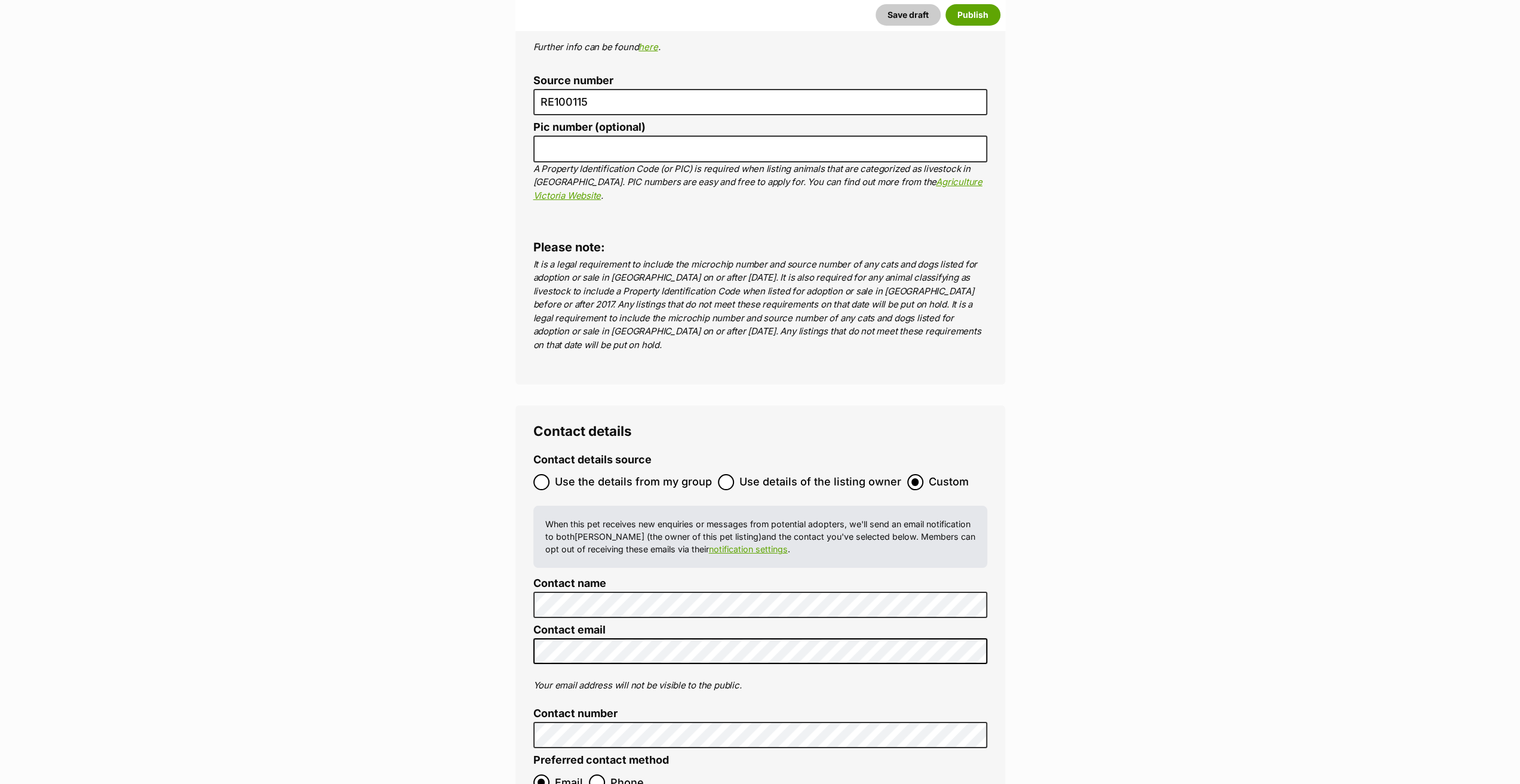
type input "956000017360414"
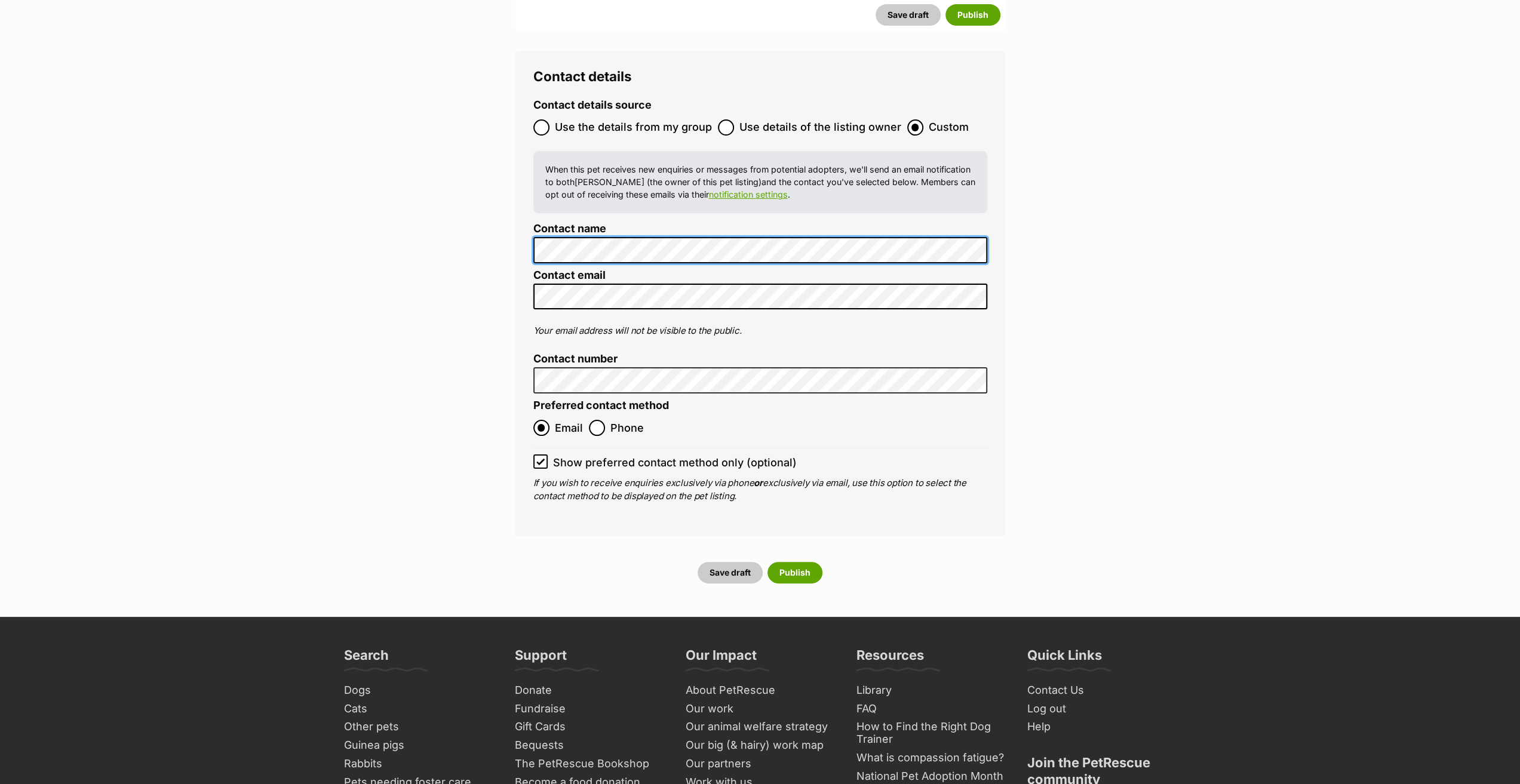
scroll to position [4649, 0]
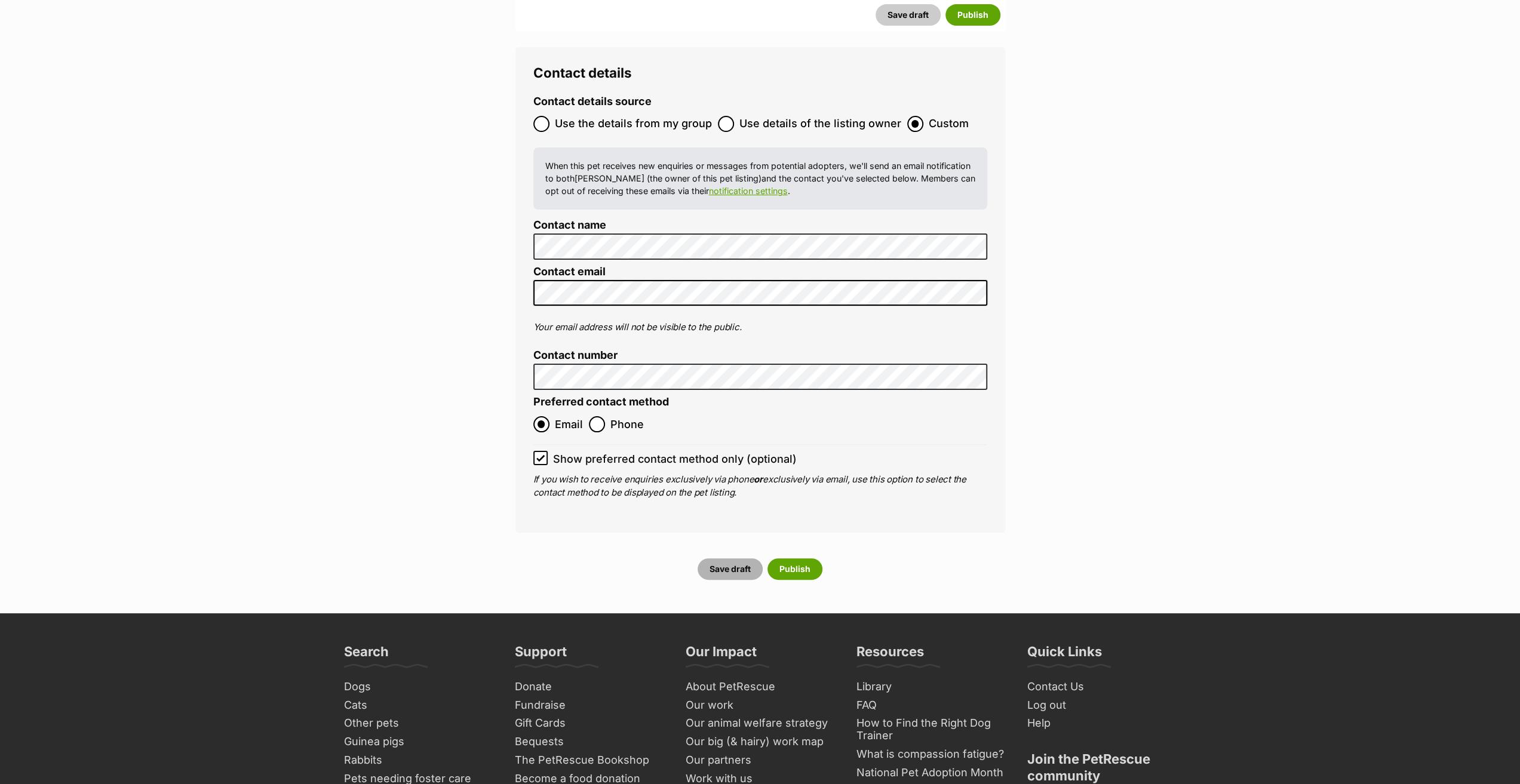
click at [738, 558] on button "Save draft" at bounding box center [730, 569] width 65 height 22
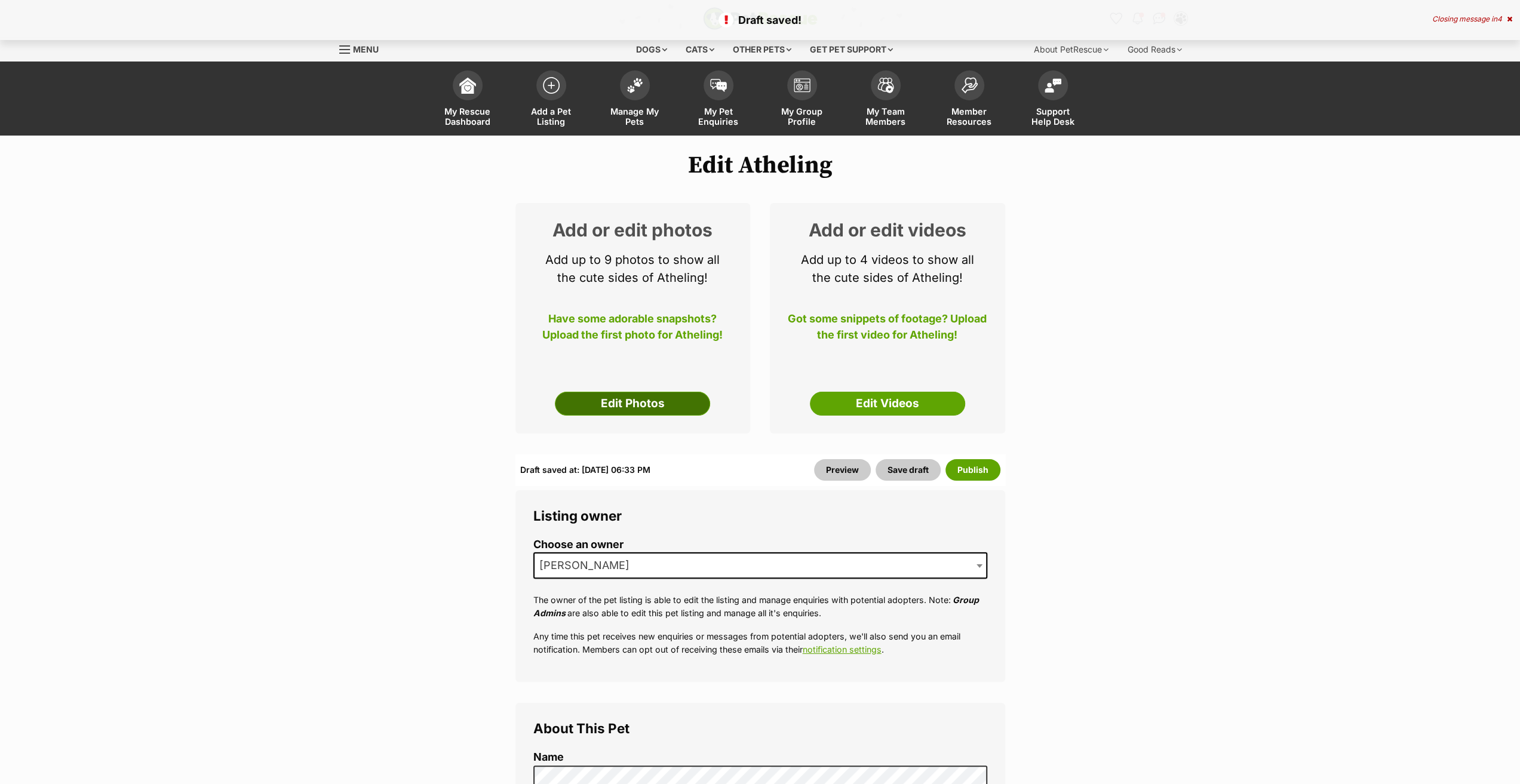
click at [642, 404] on link "Edit Photos" at bounding box center [632, 404] width 156 height 24
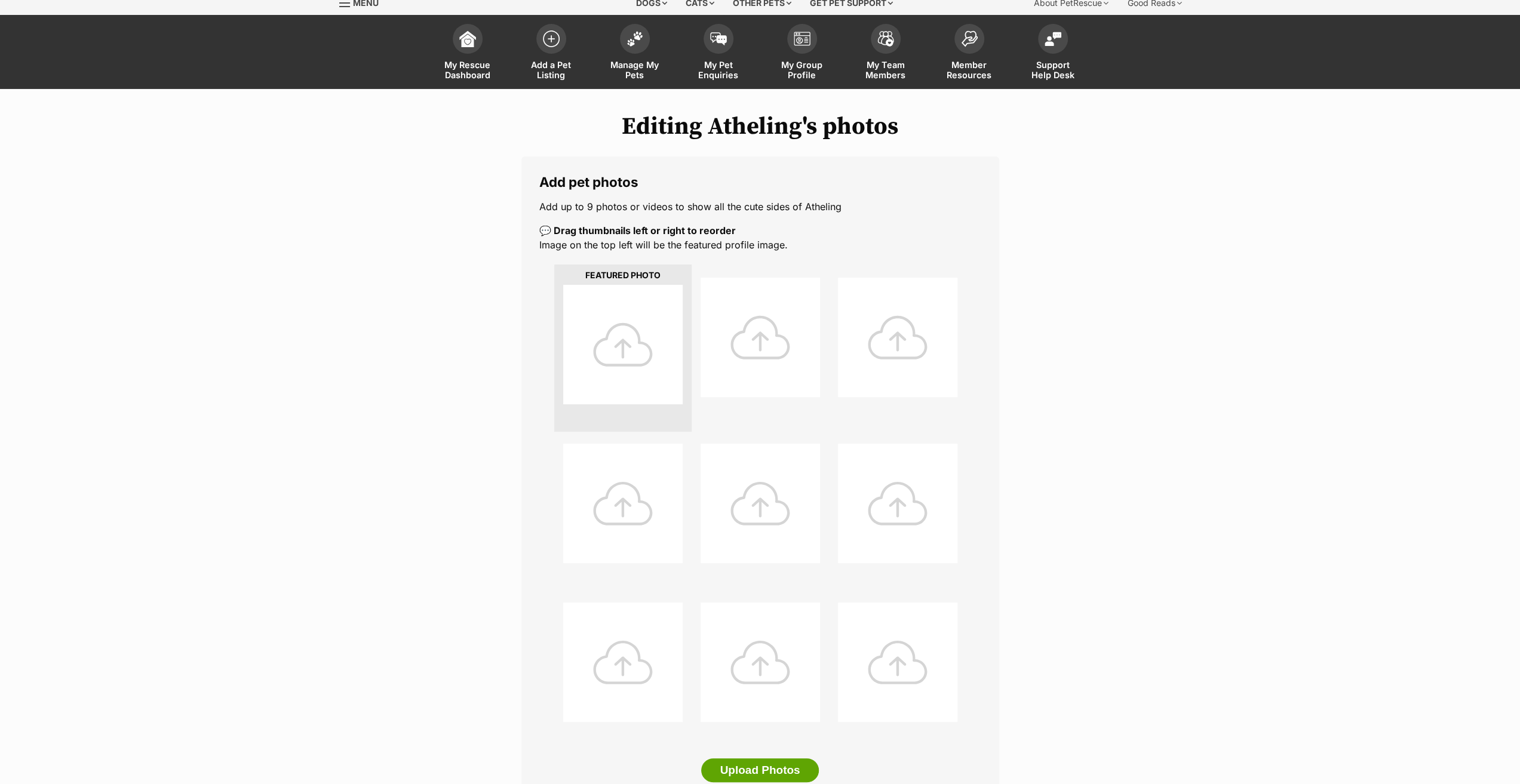
scroll to position [119, 0]
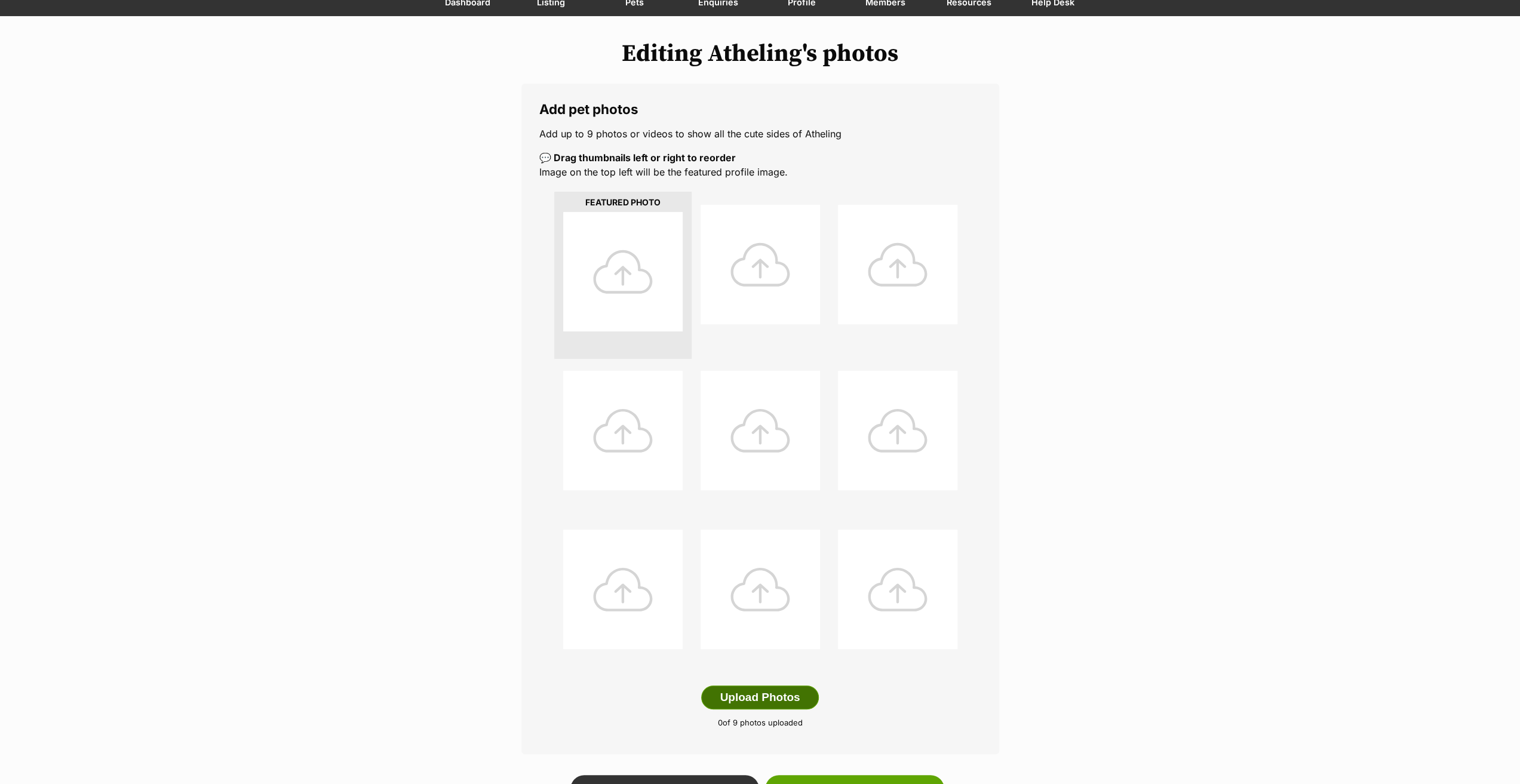
click at [768, 691] on button "Upload Photos" at bounding box center [760, 698] width 117 height 24
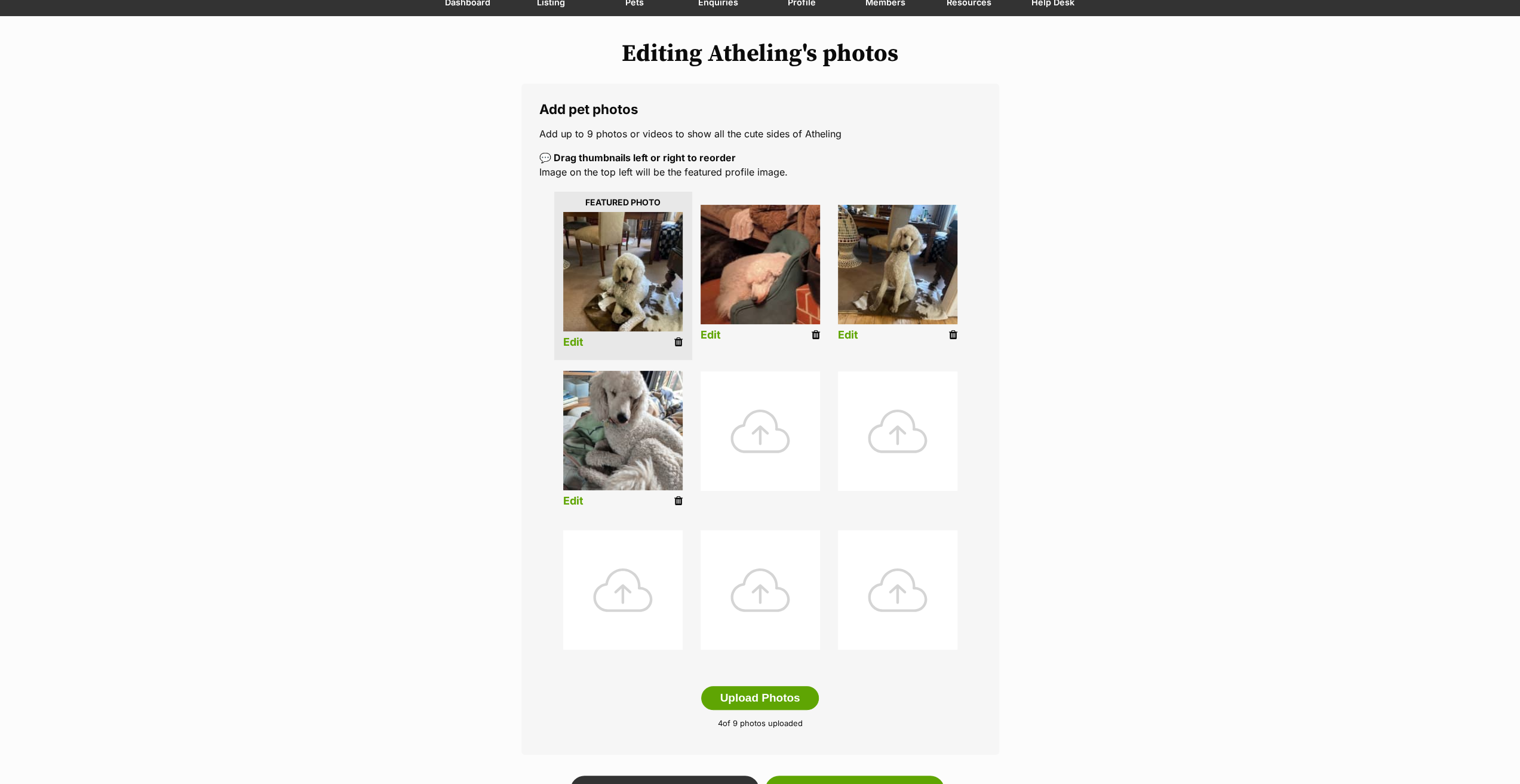
click at [571, 347] on link "Edit" at bounding box center [573, 343] width 20 height 13
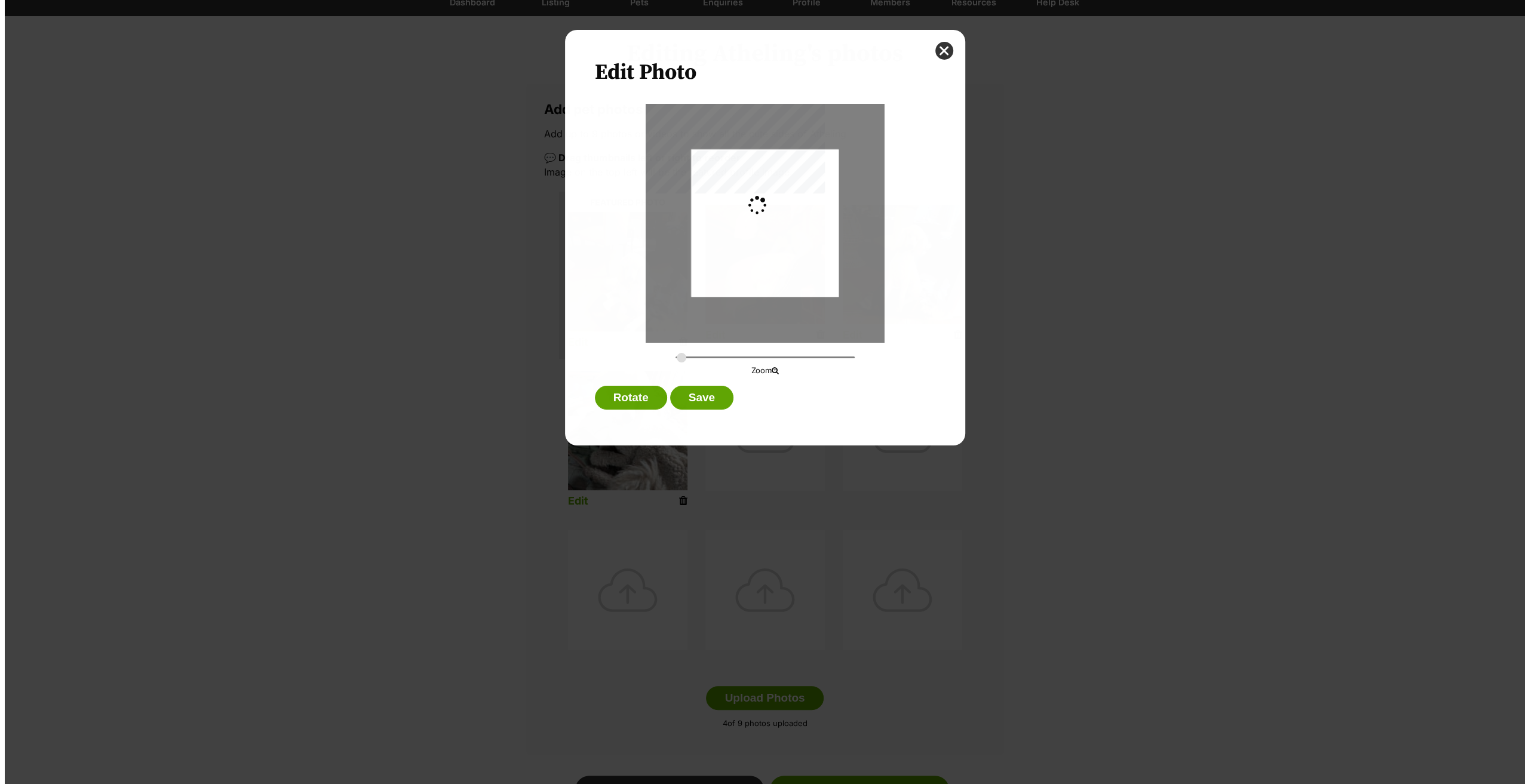
scroll to position [0, 0]
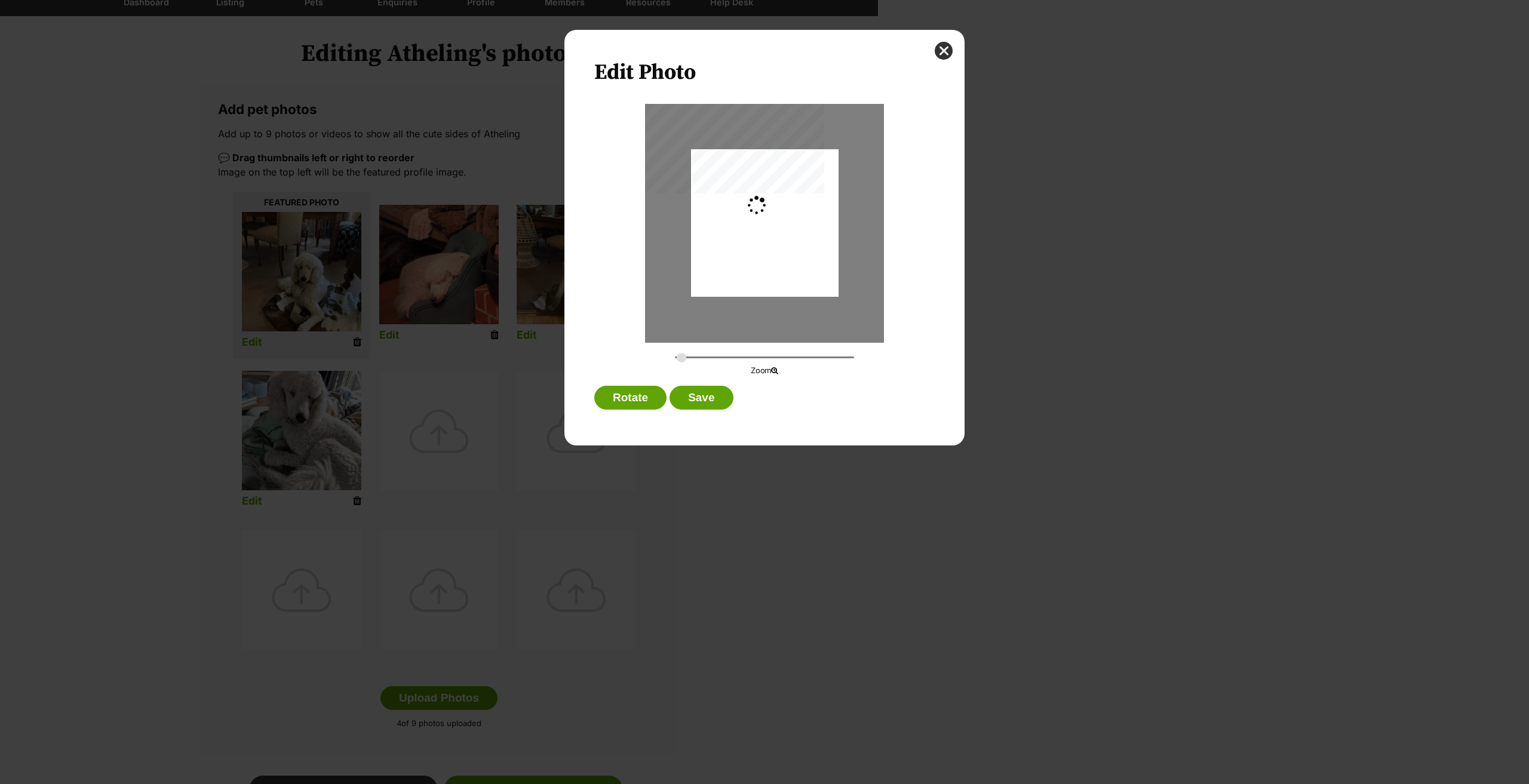
type input "0.2744"
drag, startPoint x: 756, startPoint y: 251, endPoint x: 755, endPoint y: 234, distance: 17.0
click at [755, 234] on div "Dialog Window - Close (Press escape to close)" at bounding box center [765, 206] width 147 height 196
click at [719, 404] on button "Save" at bounding box center [701, 397] width 64 height 24
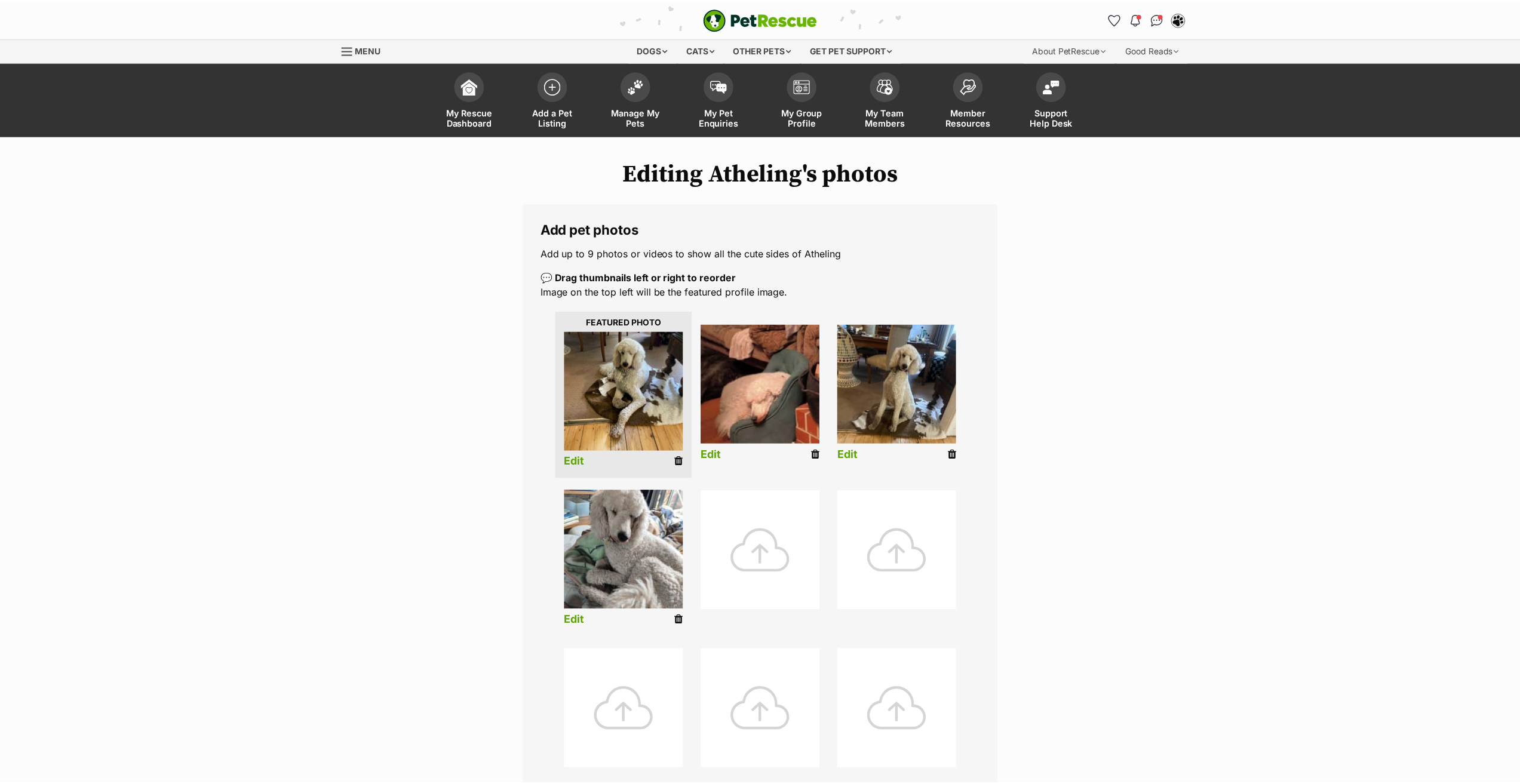
scroll to position [119, 0]
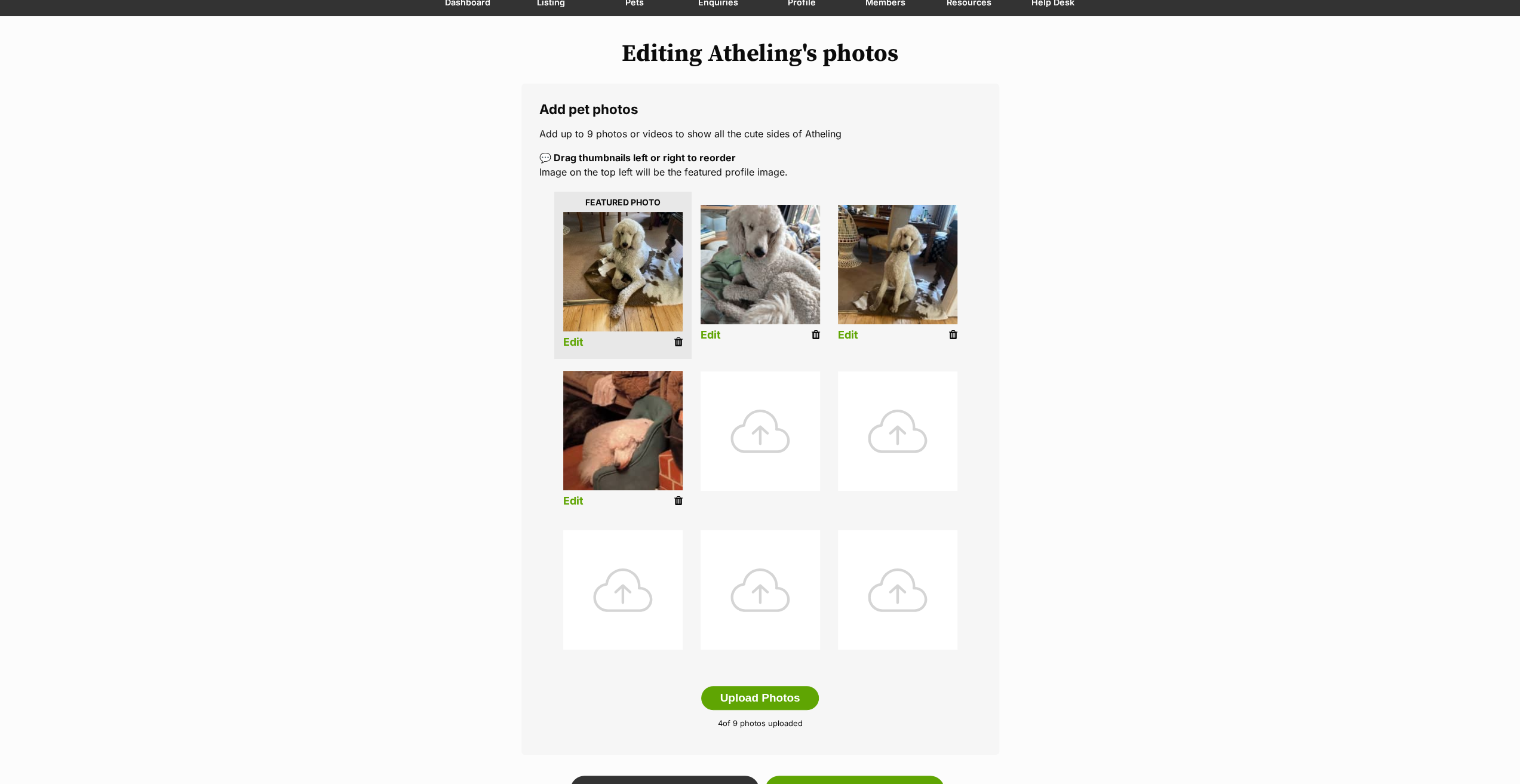
click at [849, 333] on link "Edit" at bounding box center [848, 336] width 20 height 13
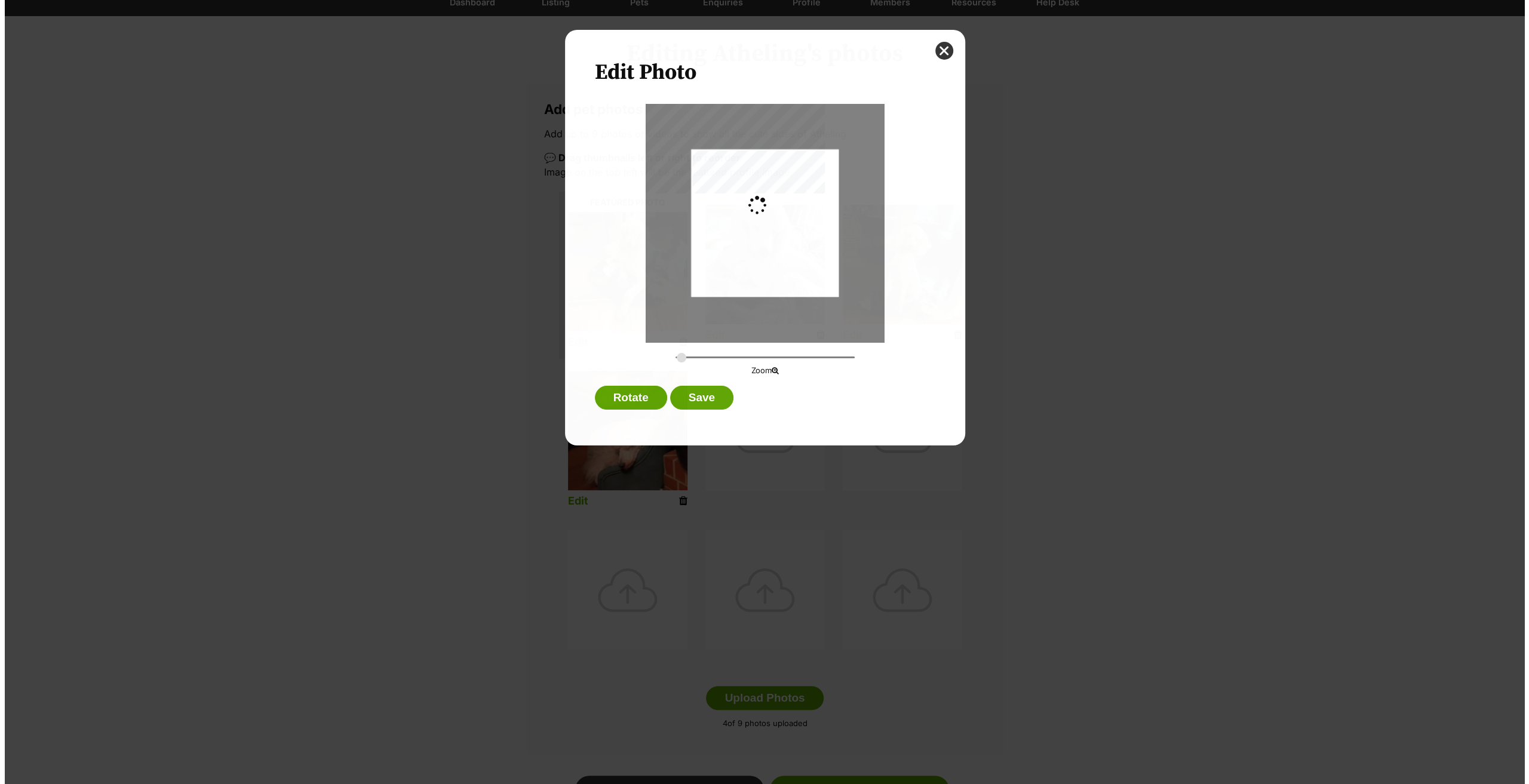
scroll to position [0, 0]
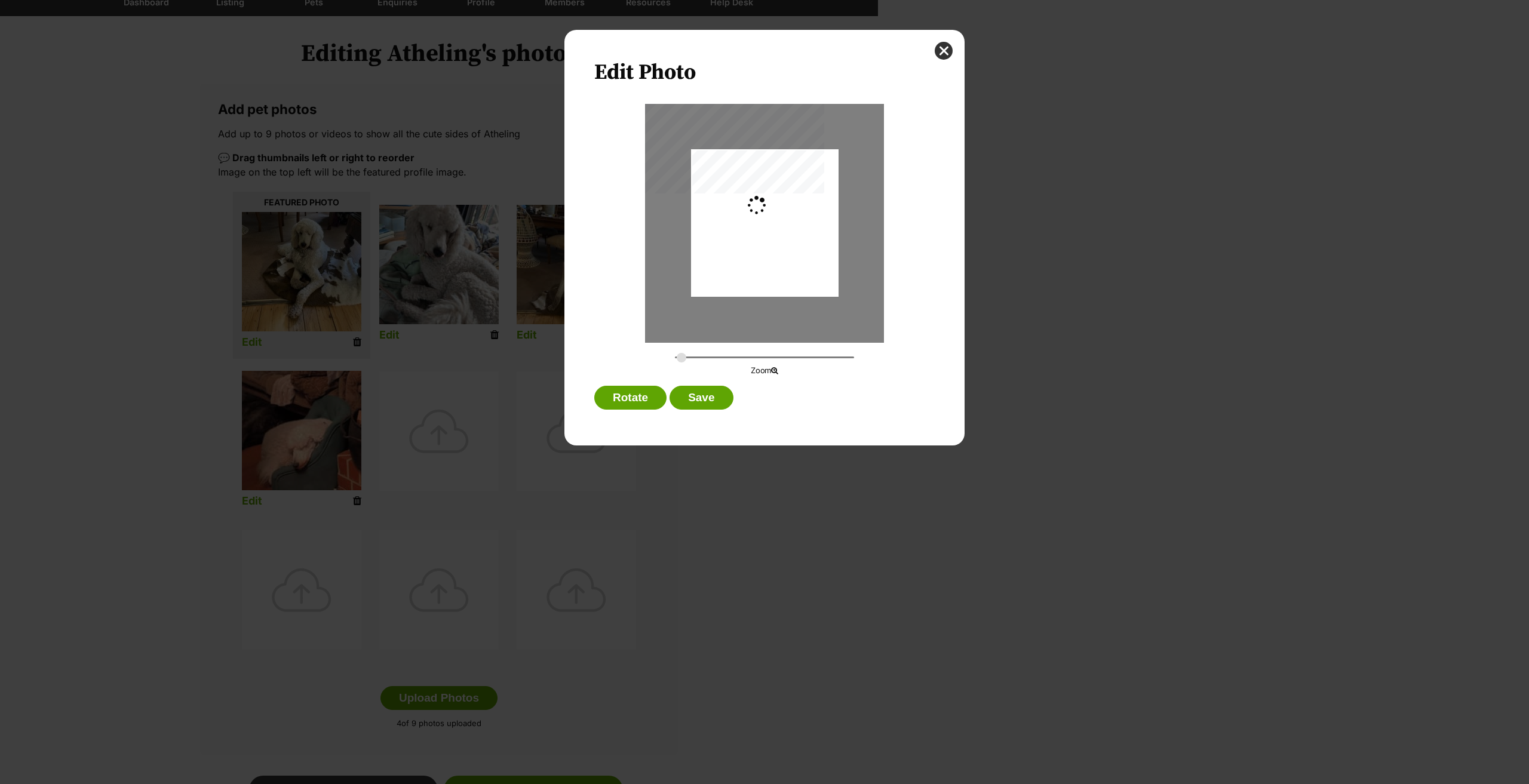
type input "0.2744"
drag, startPoint x: 770, startPoint y: 226, endPoint x: 771, endPoint y: 245, distance: 19.0
click at [771, 245] on div "Dialog Window - Close (Press escape to close)" at bounding box center [765, 242] width 147 height 196
click at [691, 395] on button "Save" at bounding box center [701, 397] width 64 height 24
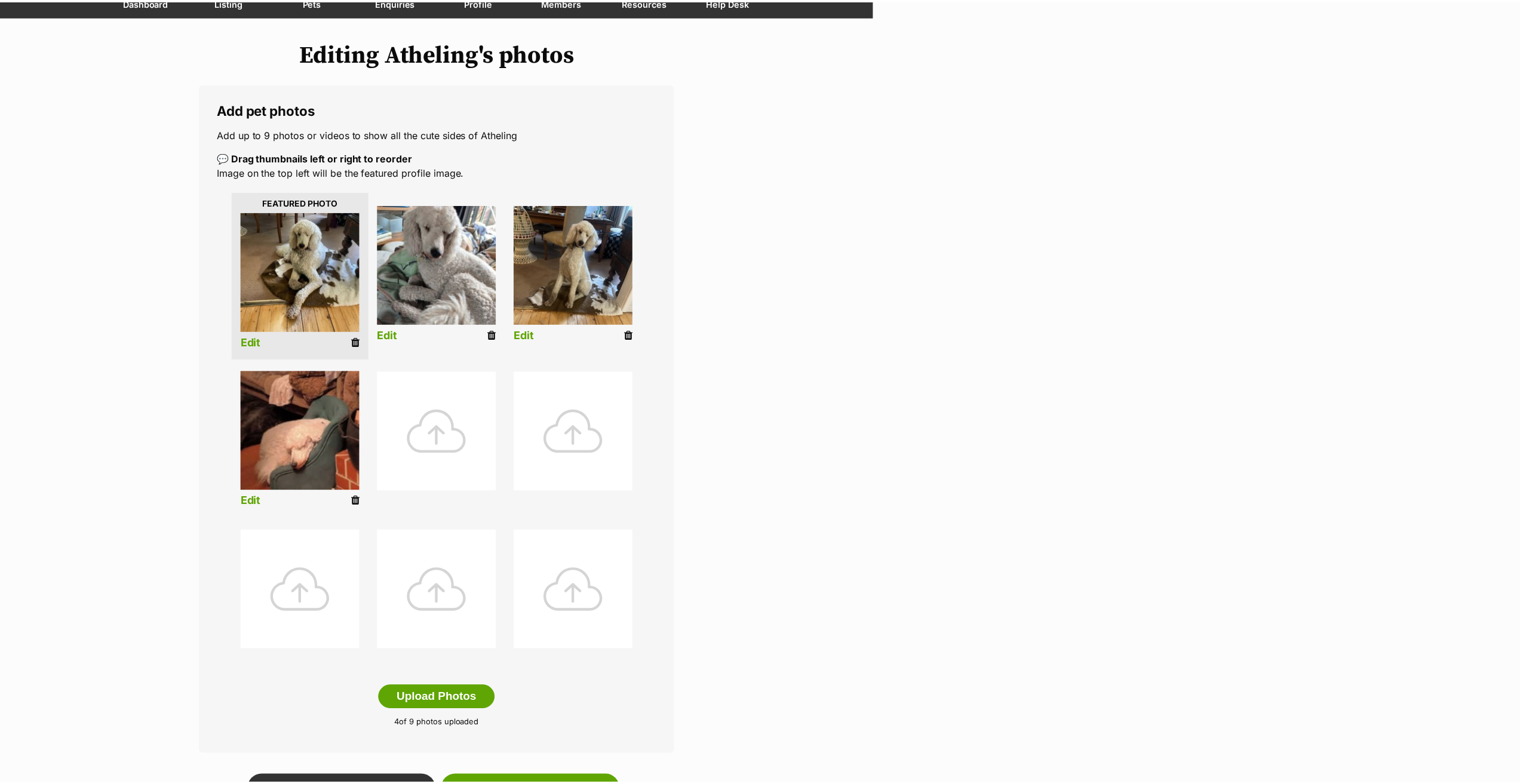
scroll to position [119, 0]
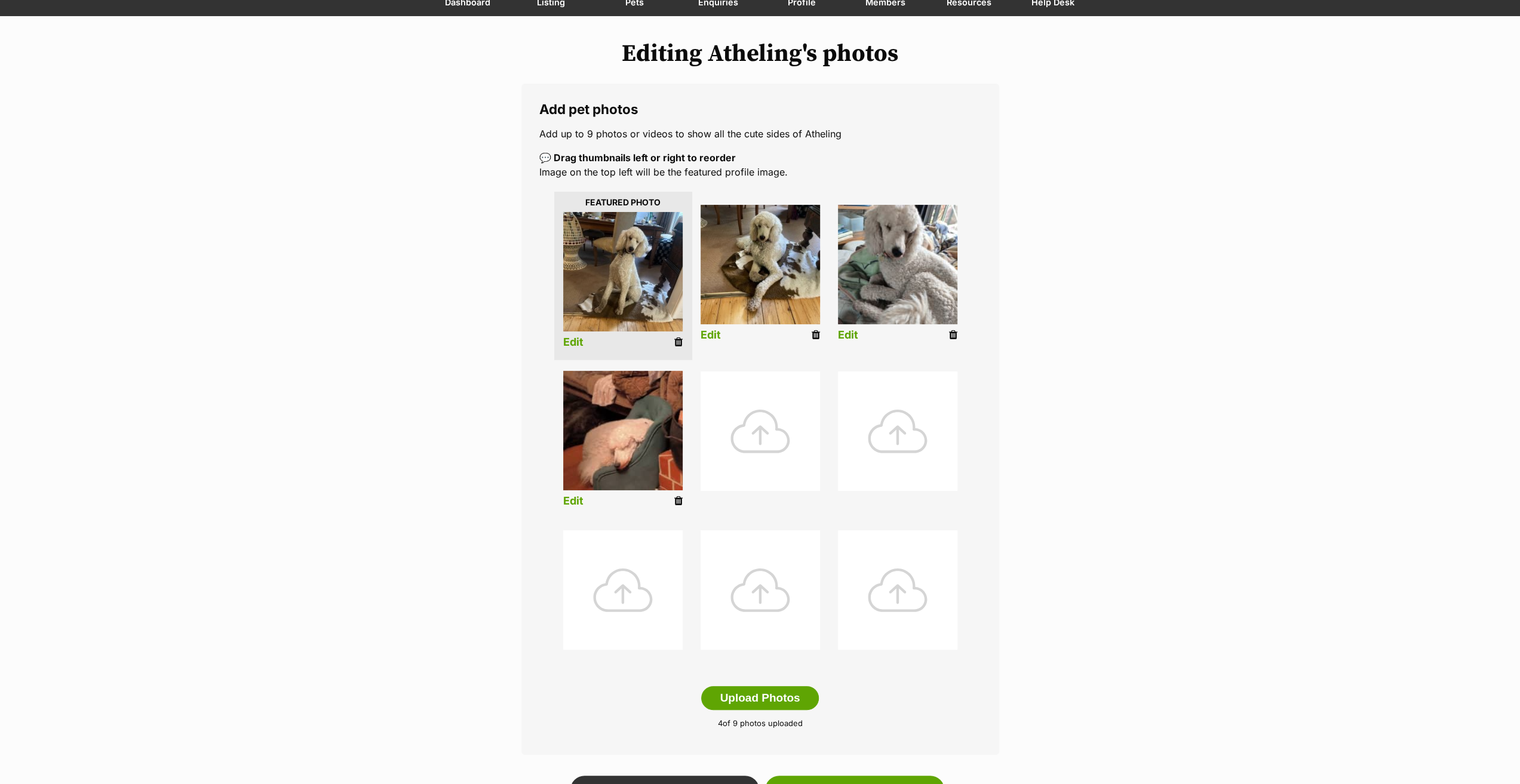
click at [571, 338] on link "Edit" at bounding box center [573, 343] width 20 height 13
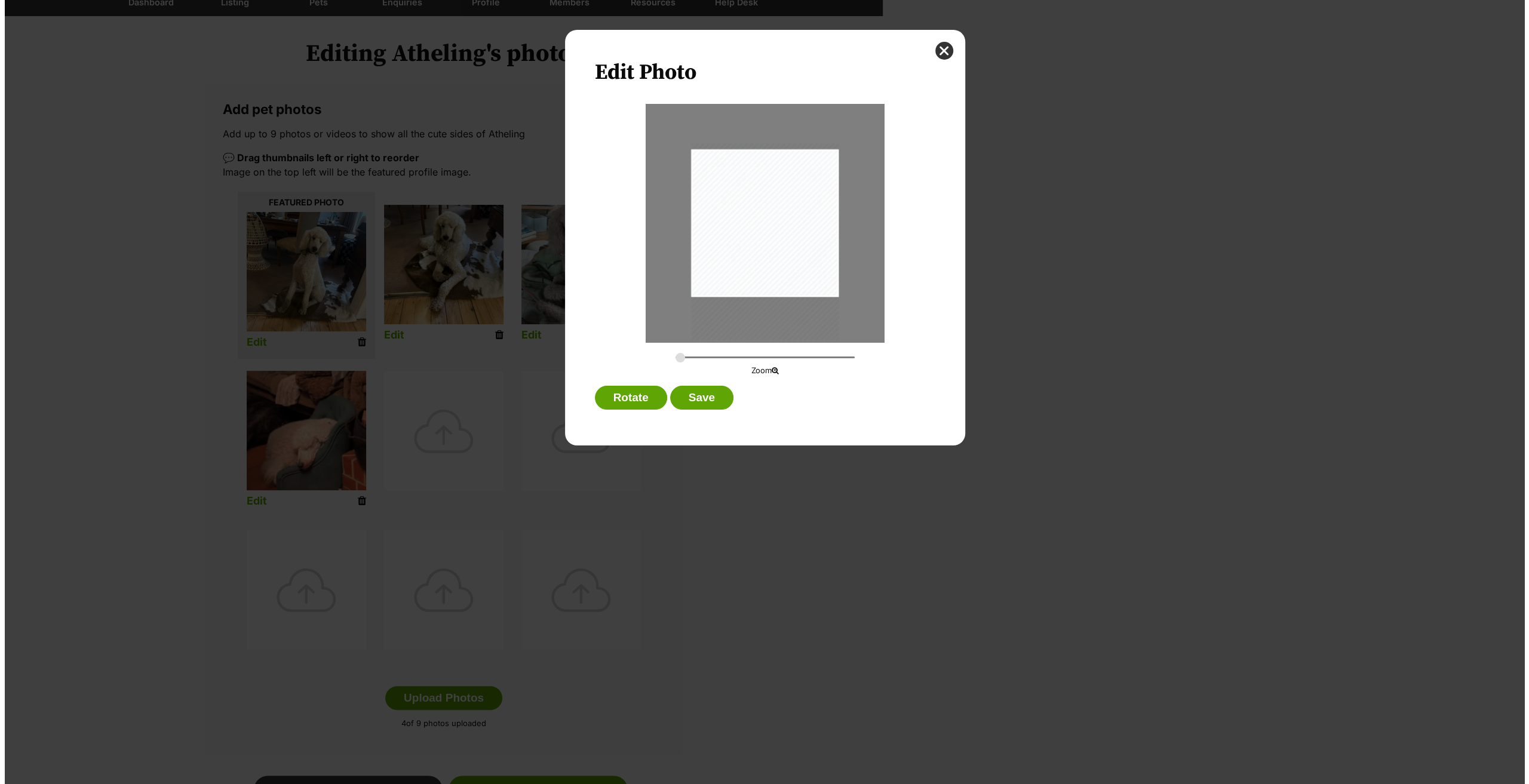
scroll to position [0, 0]
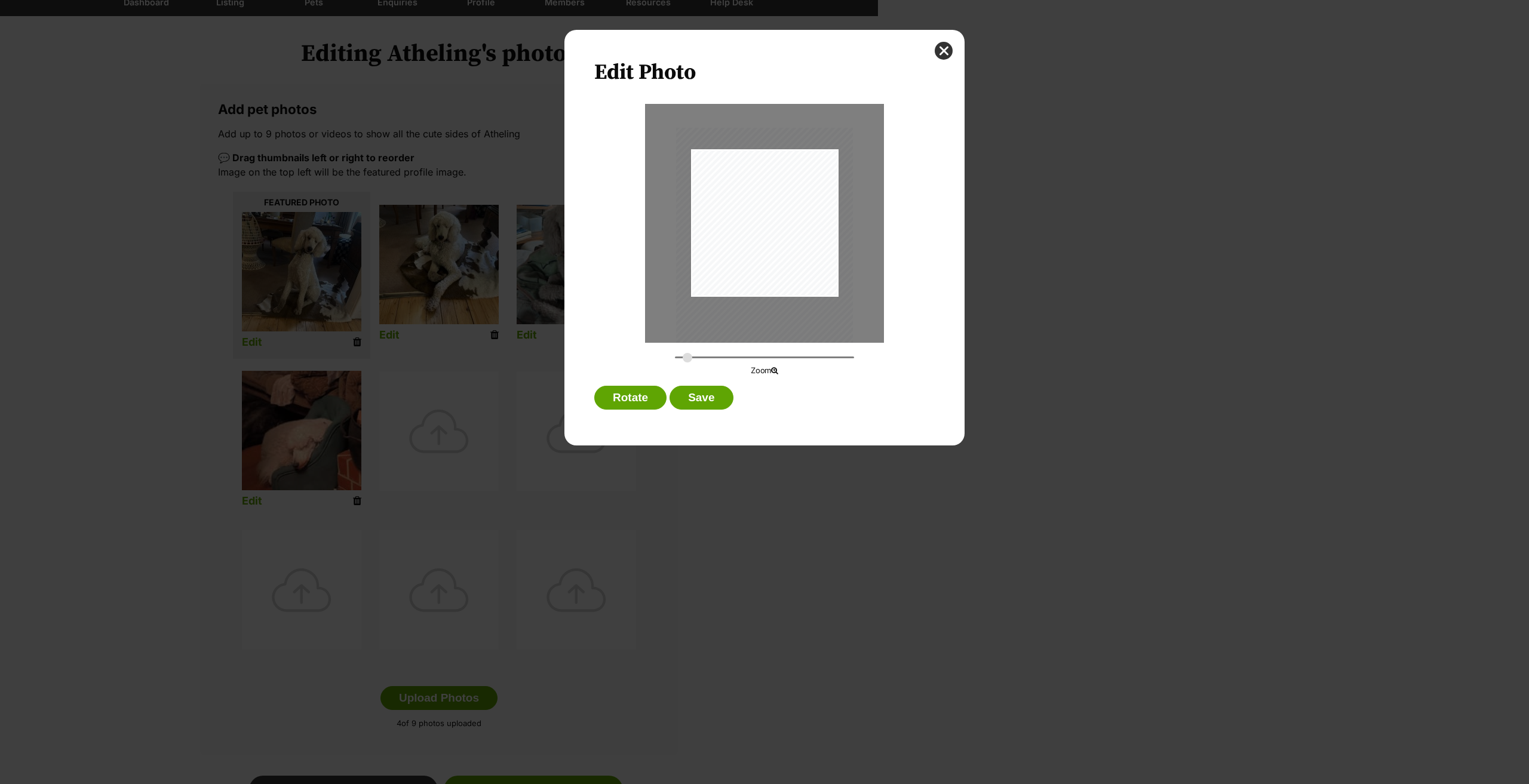
drag, startPoint x: 680, startPoint y: 357, endPoint x: 687, endPoint y: 359, distance: 7.3
type input "0.3291"
click at [687, 359] on input "Dialog Window - Close (Press escape to close)" at bounding box center [764, 357] width 179 height 11
click at [695, 404] on button "Save" at bounding box center [701, 397] width 64 height 24
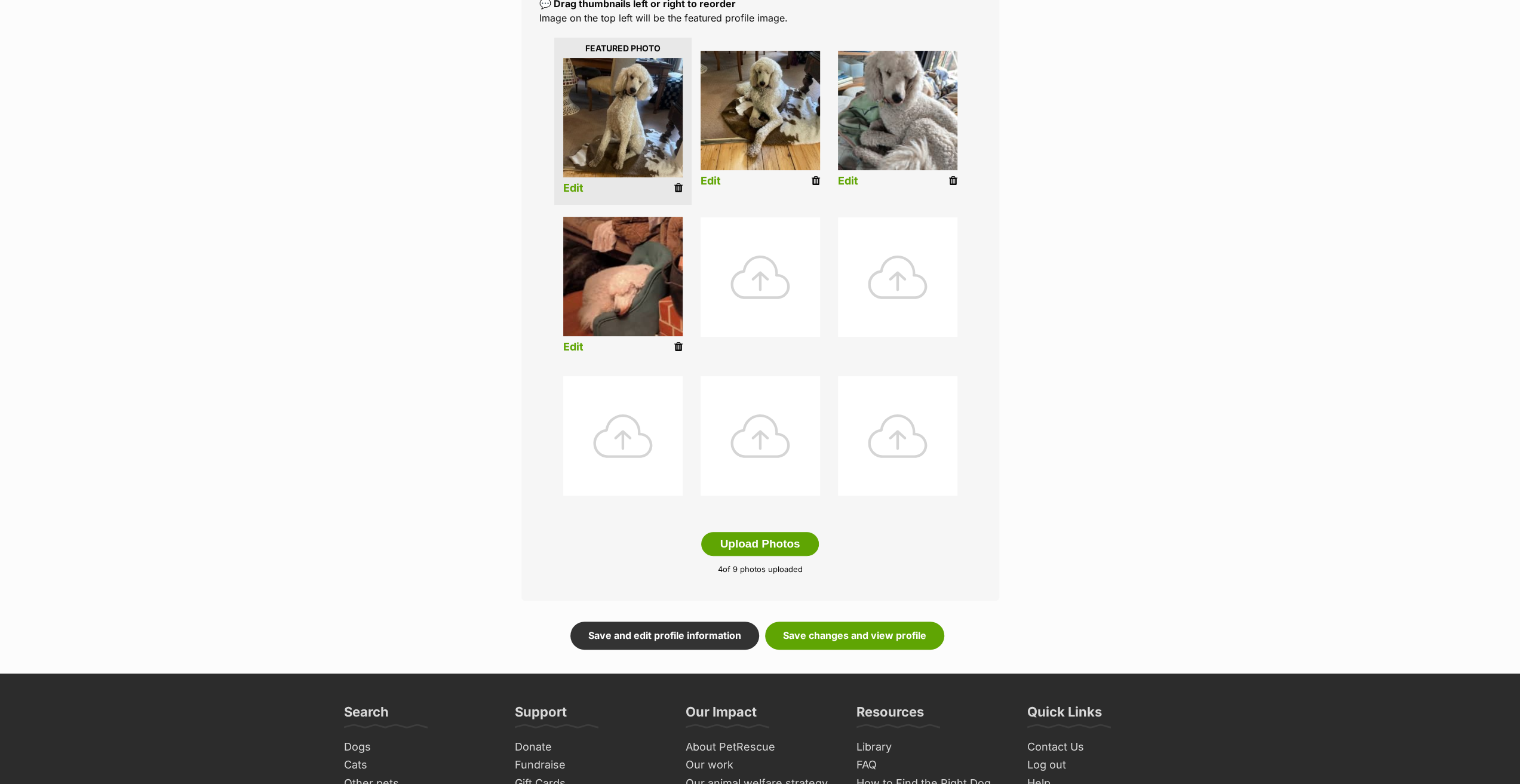
scroll to position [298, 0]
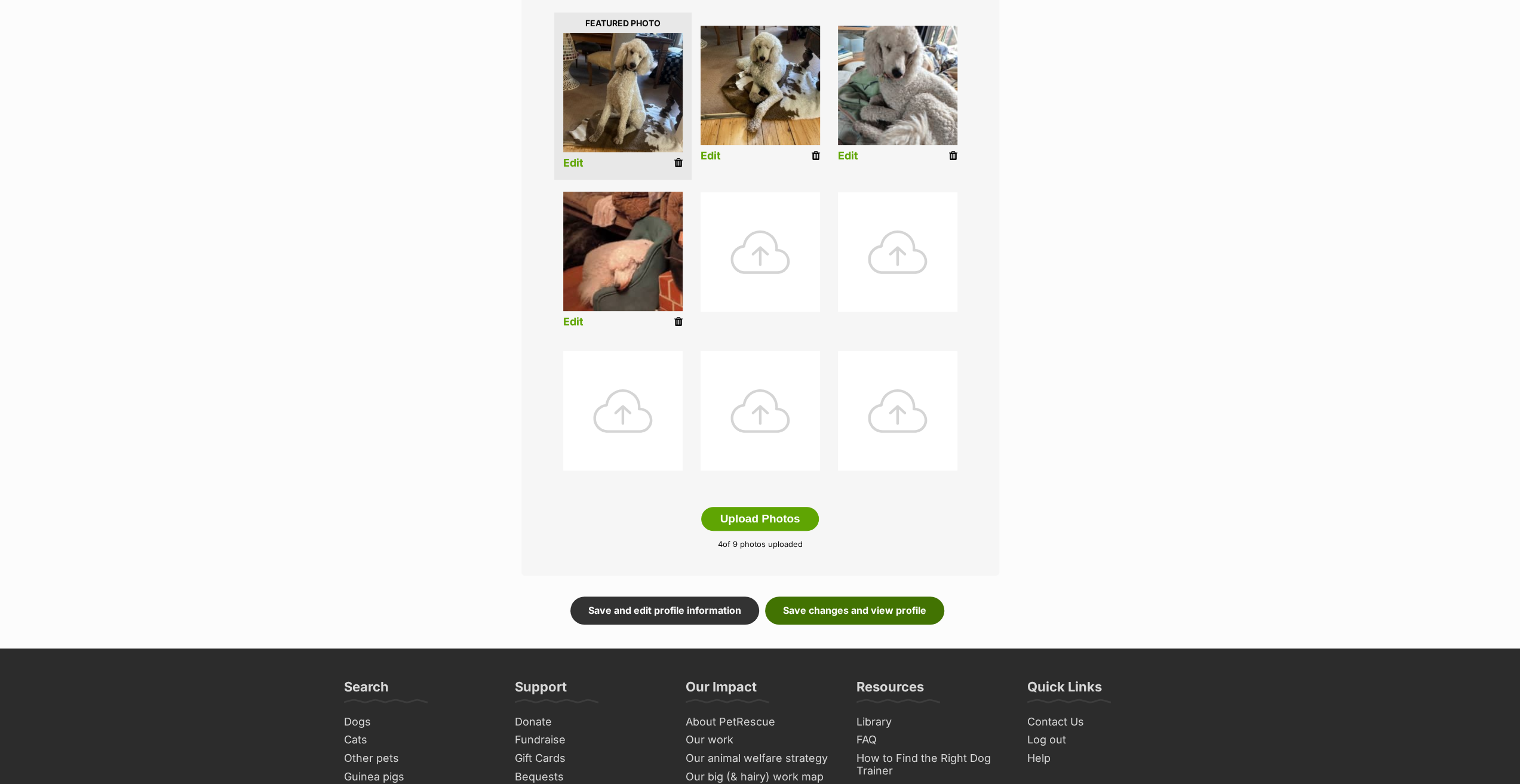
click at [826, 608] on link "Save changes and view profile" at bounding box center [854, 610] width 179 height 27
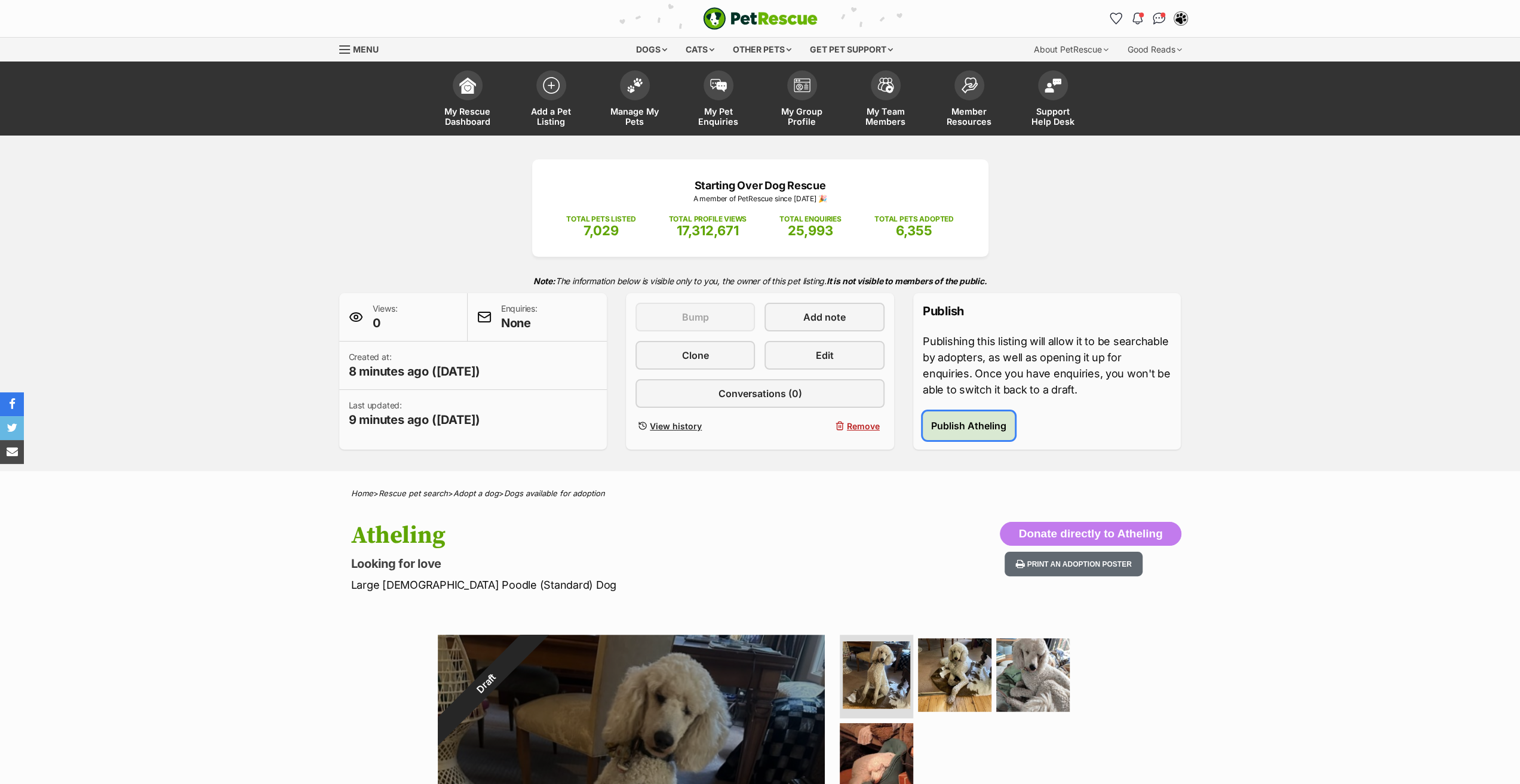
click at [951, 422] on span "Publish Atheling" at bounding box center [969, 426] width 75 height 15
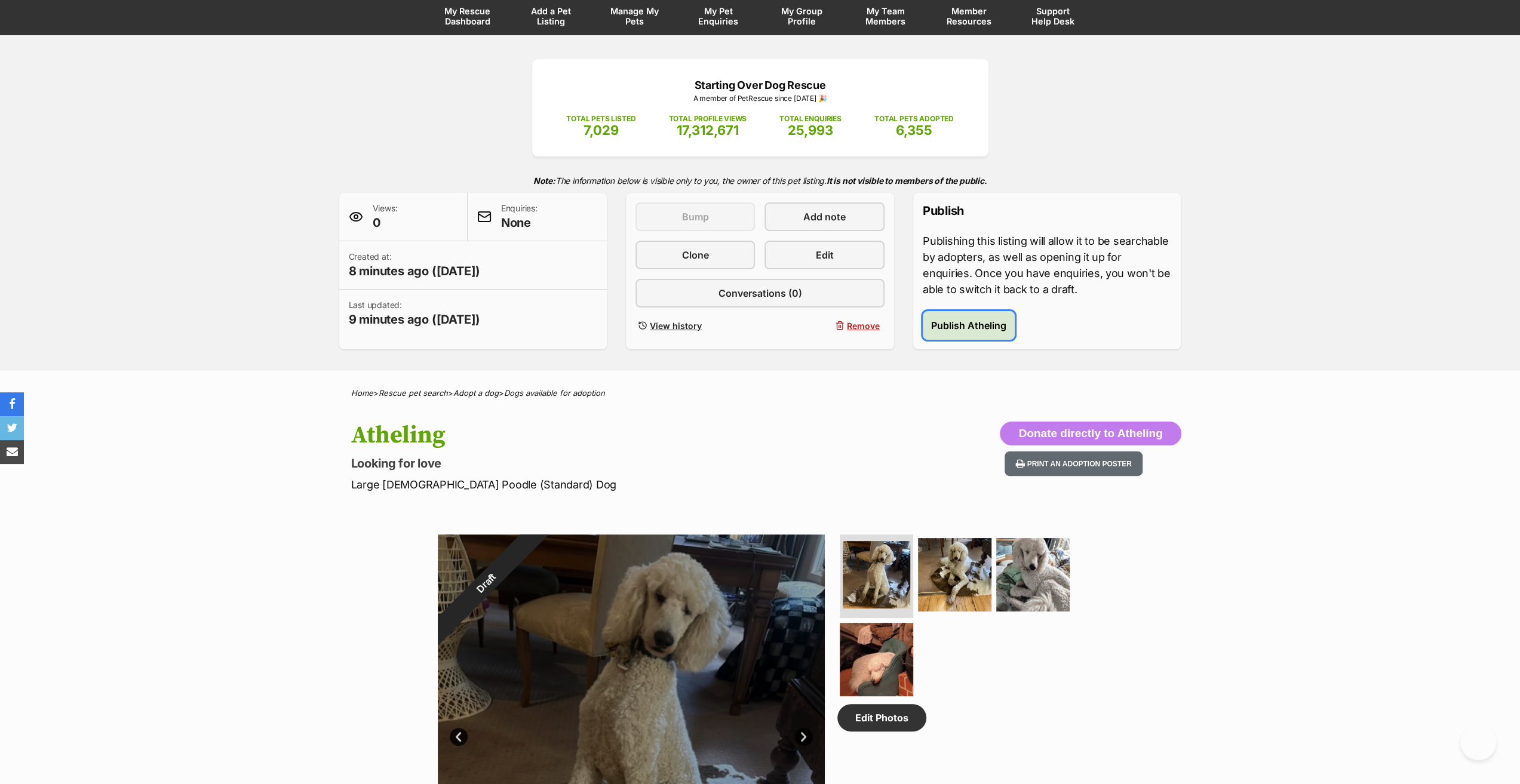
scroll to position [358, 0]
